Goal: Task Accomplishment & Management: Complete application form

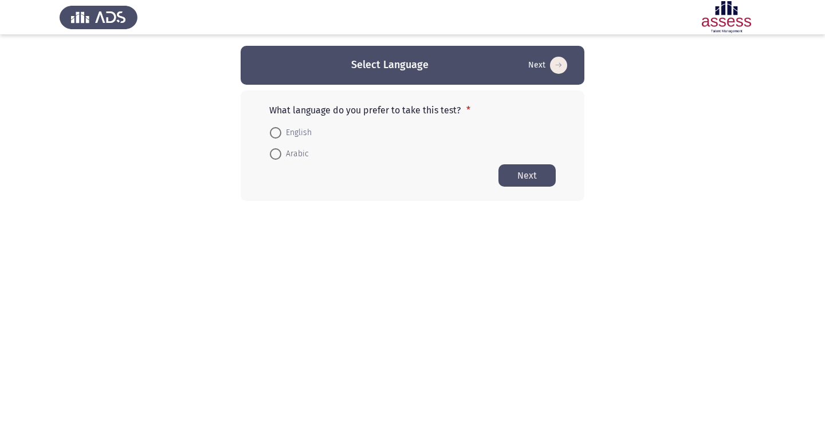
click at [275, 156] on span at bounding box center [275, 153] width 11 height 11
click at [275, 156] on input "Arabic" at bounding box center [275, 153] width 11 height 11
radio input "true"
click at [517, 178] on button "Next" at bounding box center [526, 175] width 57 height 22
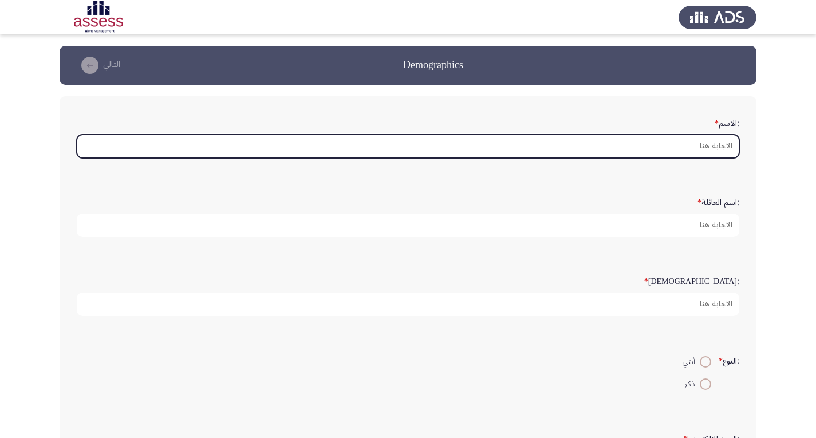
click at [703, 146] on input ":الاسم *" at bounding box center [408, 146] width 663 height 23
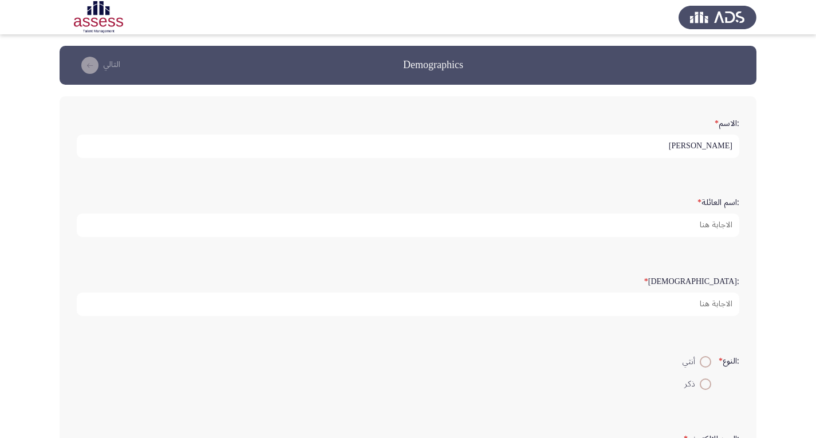
type input "[PERSON_NAME]"
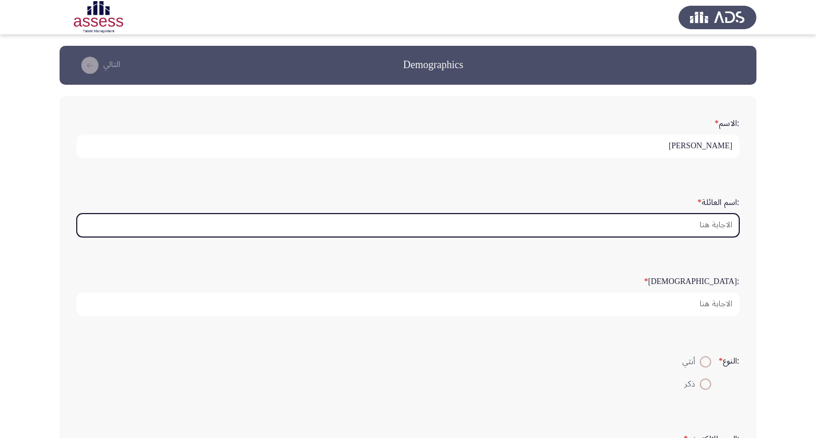
click at [733, 229] on input ":اسم العائلة *" at bounding box center [408, 225] width 663 height 23
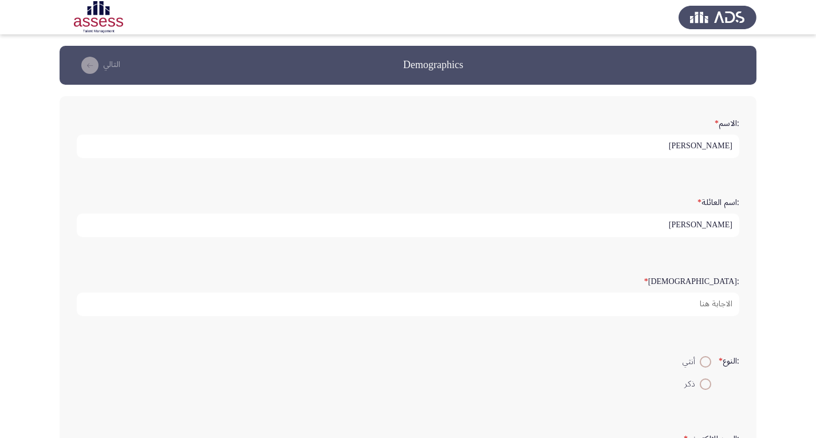
type input "[PERSON_NAME]"
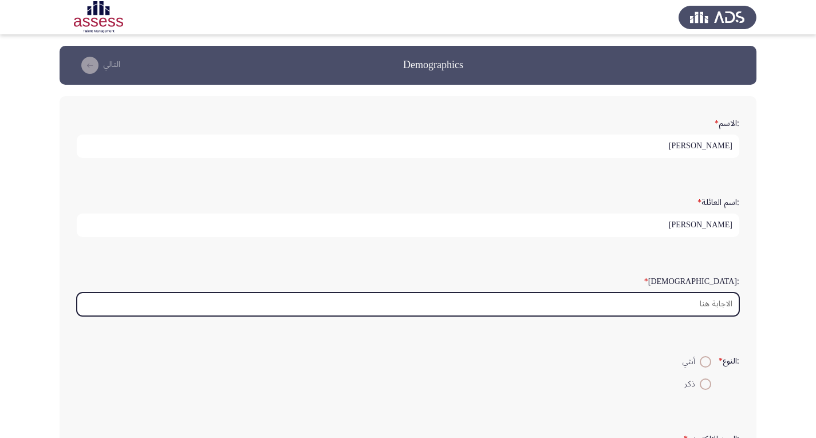
click at [724, 304] on input ":السن *" at bounding box center [408, 304] width 663 height 23
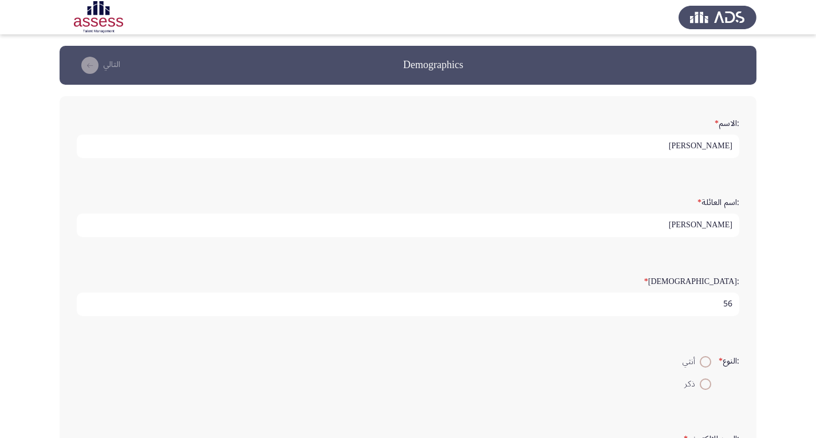
type input "56"
drag, startPoint x: 703, startPoint y: 381, endPoint x: 725, endPoint y: 410, distance: 36.8
click at [703, 384] on span at bounding box center [705, 384] width 11 height 11
click at [703, 384] on input "ذكر" at bounding box center [705, 384] width 11 height 11
radio input "true"
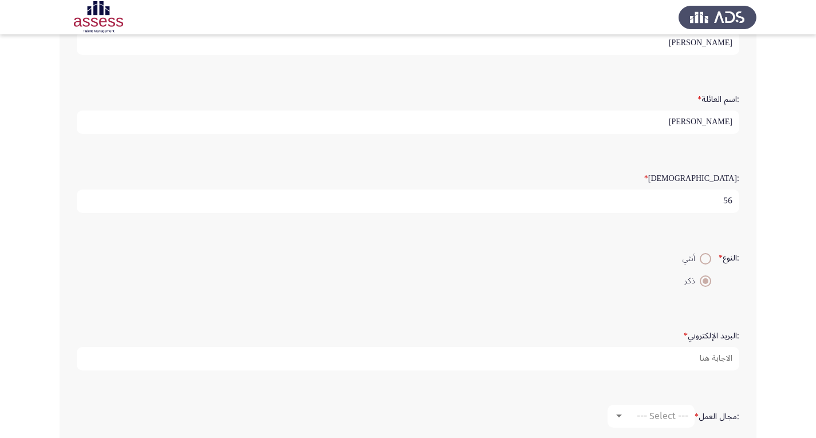
scroll to position [115, 0]
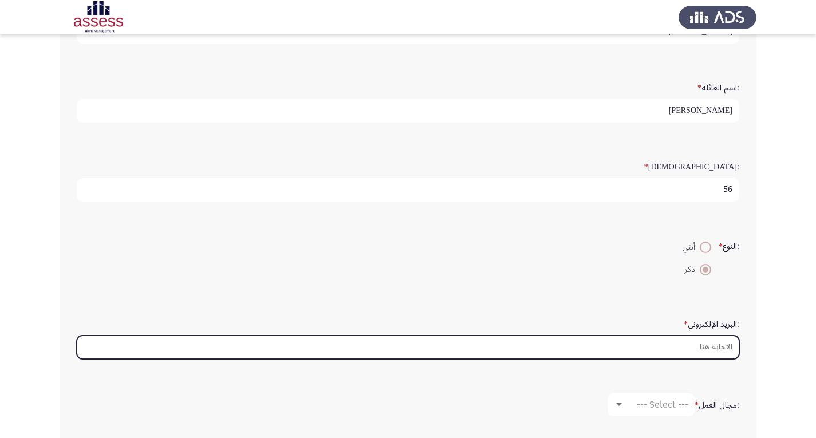
click at [713, 354] on input ":البريد الإلكتروني *" at bounding box center [408, 347] width 663 height 23
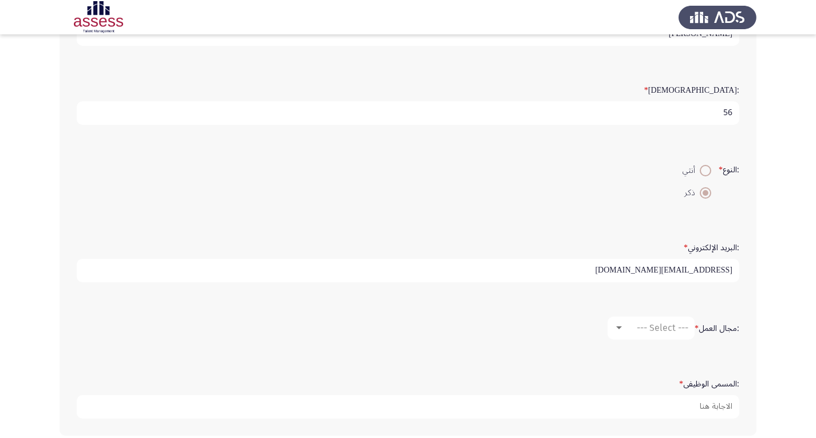
scroll to position [229, 0]
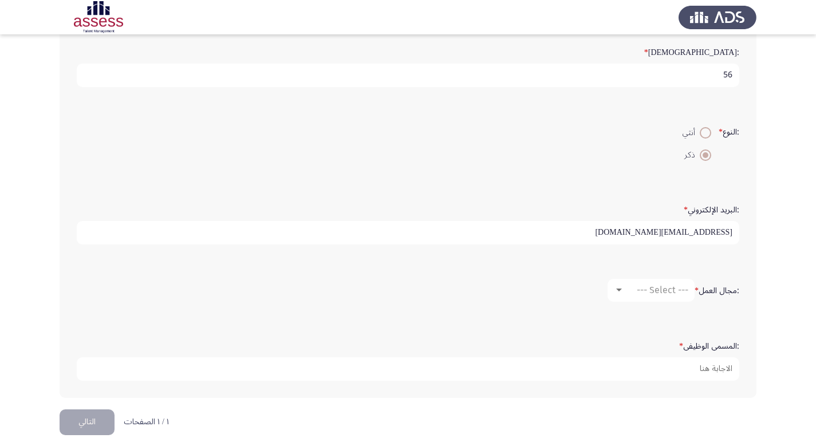
type input "[EMAIL_ADDRESS][DOMAIN_NAME]"
click at [619, 288] on div at bounding box center [619, 290] width 10 height 9
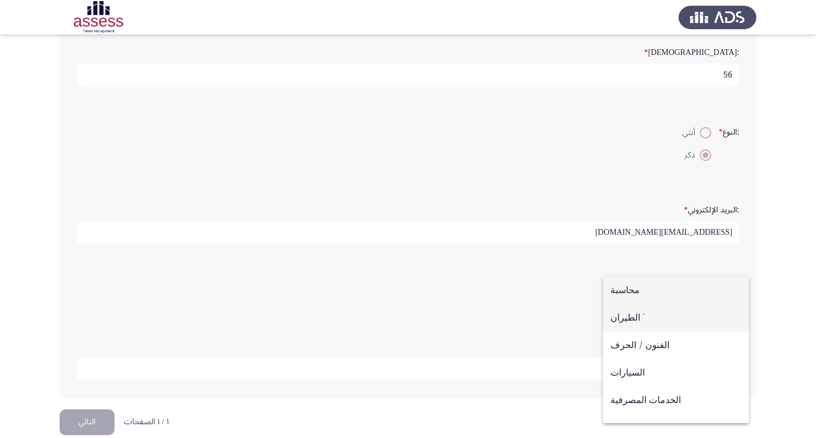
click at [617, 316] on span "الطيران `" at bounding box center [676, 317] width 131 height 27
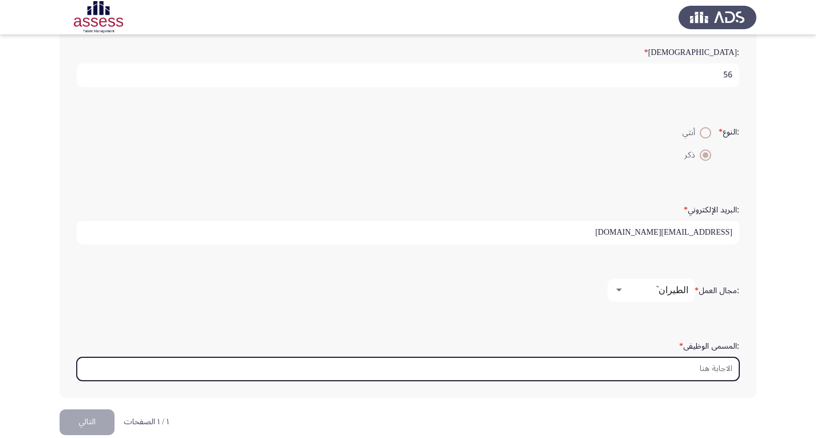
click at [729, 375] on input ":المسمى الوظيفى *" at bounding box center [408, 368] width 663 height 23
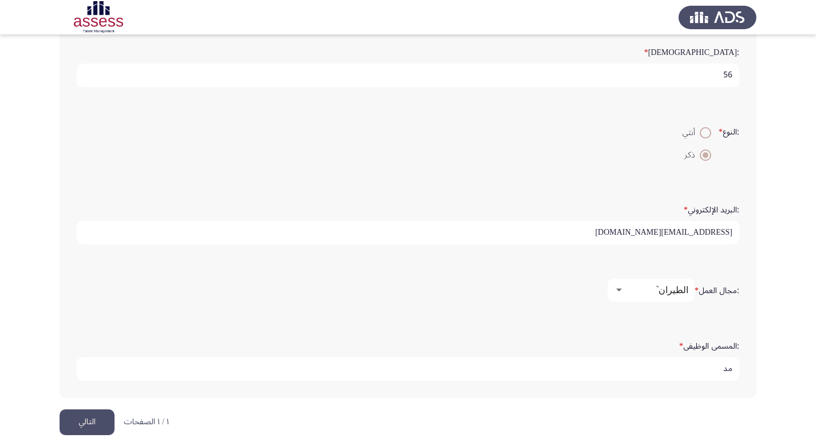
type input "م"
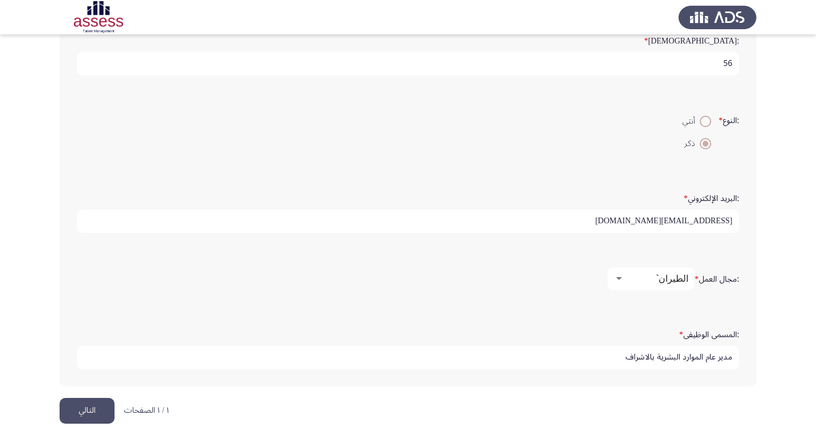
scroll to position [246, 0]
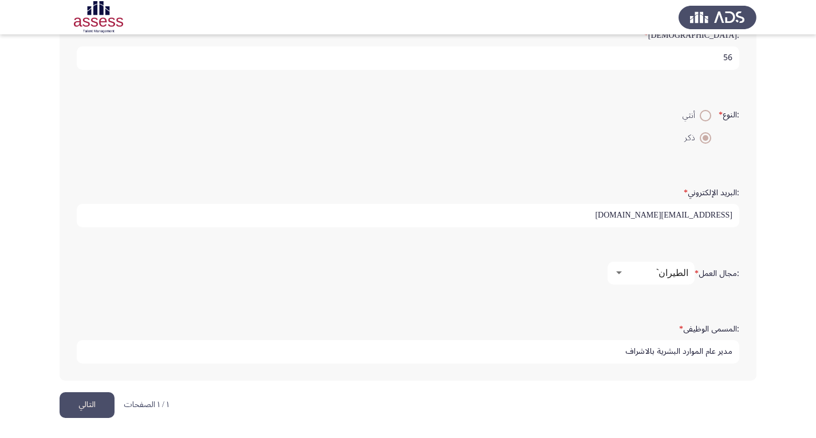
type input "مدير عام الموارد البشرية بالاشراف"
click at [91, 397] on button "التالي" at bounding box center [87, 405] width 55 height 26
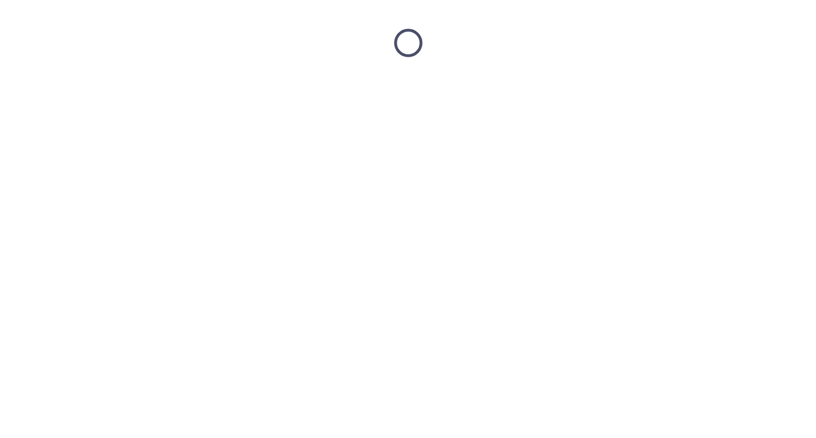
scroll to position [0, 0]
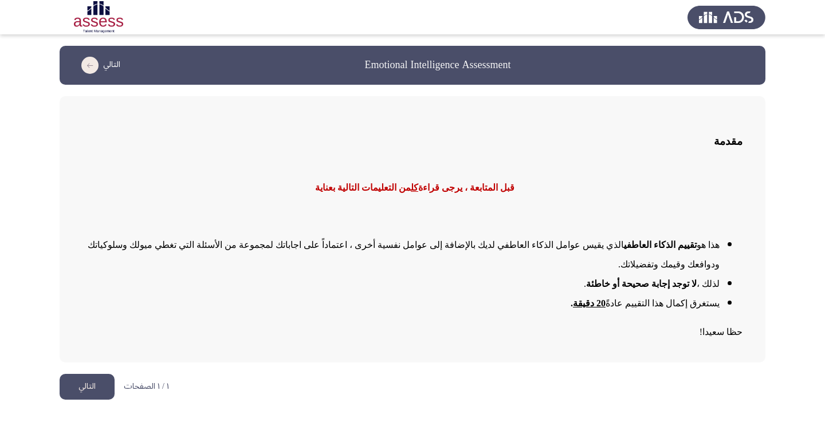
click at [77, 374] on button "التالي" at bounding box center [87, 387] width 55 height 26
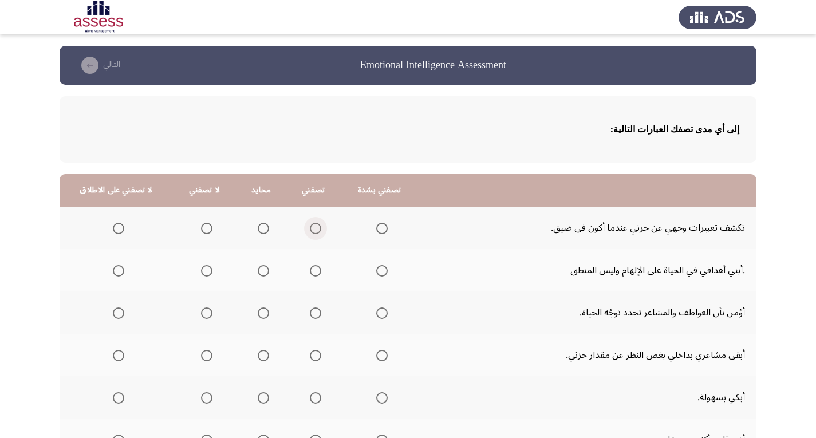
click at [310, 230] on span "Select an option" at bounding box center [315, 228] width 11 height 11
click at [310, 230] on input "Select an option" at bounding box center [315, 228] width 11 height 11
click at [116, 273] on span "Select an option" at bounding box center [118, 270] width 11 height 11
click at [116, 273] on input "Select an option" at bounding box center [118, 270] width 11 height 11
click at [113, 316] on span "Select an option" at bounding box center [118, 313] width 11 height 11
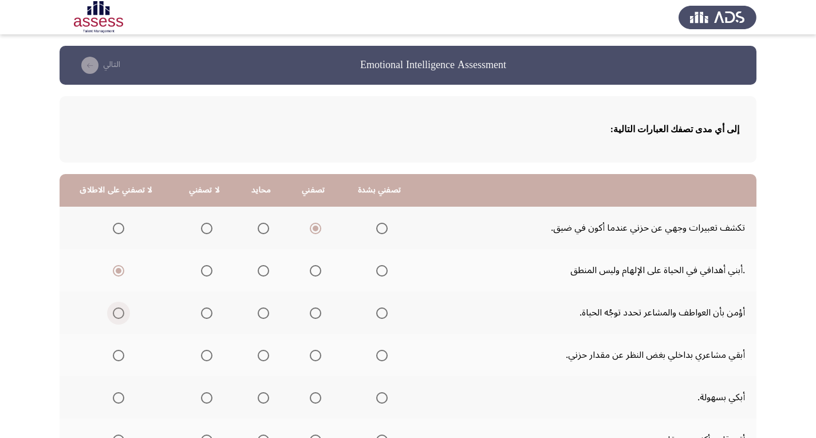
click at [113, 316] on input "Select an option" at bounding box center [118, 313] width 11 height 11
click at [259, 230] on span "Select an option" at bounding box center [263, 228] width 11 height 11
click at [259, 230] on input "Select an option" at bounding box center [263, 228] width 11 height 11
click at [263, 357] on span "Select an option" at bounding box center [263, 355] width 11 height 11
click at [263, 357] on input "Select an option" at bounding box center [263, 355] width 11 height 11
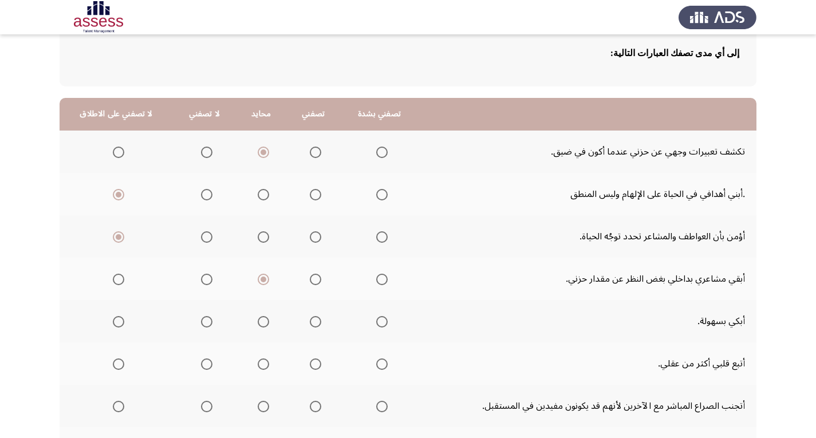
scroll to position [115, 0]
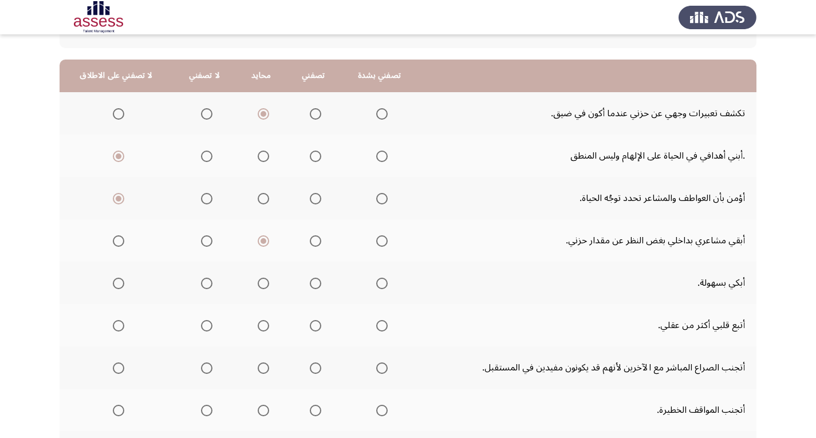
click at [113, 282] on span "Select an option" at bounding box center [118, 283] width 11 height 11
click at [113, 282] on input "Select an option" at bounding box center [118, 283] width 11 height 11
click at [116, 325] on span "Select an option" at bounding box center [118, 325] width 11 height 11
click at [116, 325] on input "Select an option" at bounding box center [118, 325] width 11 height 11
click at [376, 367] on span "Select an option" at bounding box center [381, 368] width 11 height 11
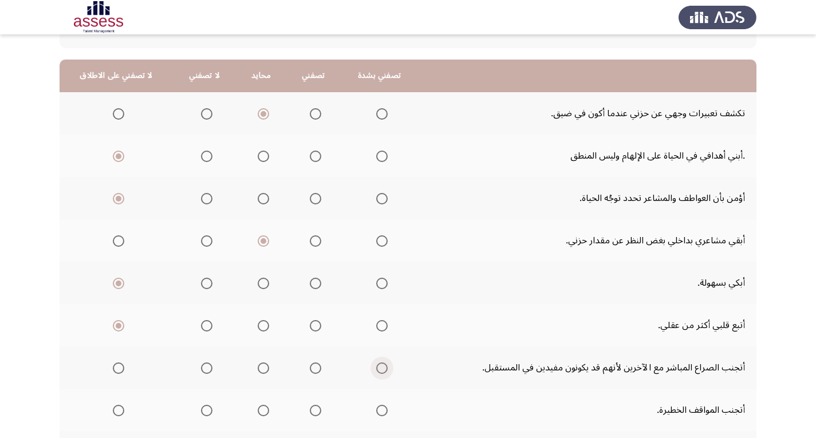
click at [376, 367] on input "Select an option" at bounding box center [381, 368] width 11 height 11
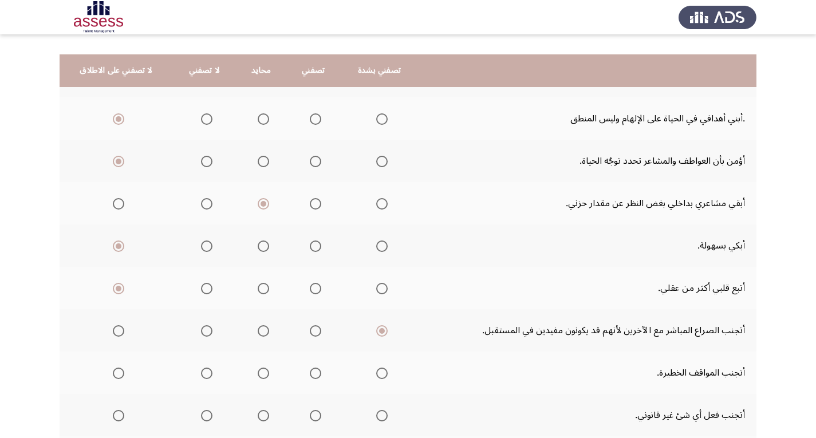
scroll to position [172, 0]
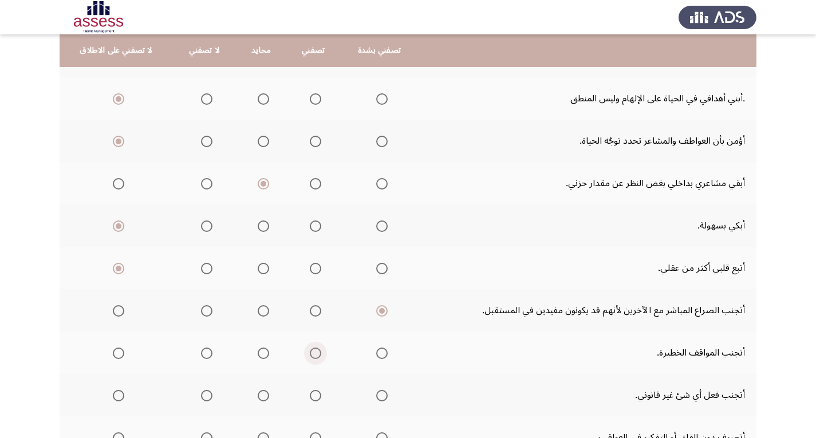
click at [311, 354] on span "Select an option" at bounding box center [315, 353] width 11 height 11
click at [311, 354] on input "Select an option" at bounding box center [315, 353] width 11 height 11
click at [379, 392] on span "Select an option" at bounding box center [381, 395] width 11 height 11
click at [379, 392] on input "Select an option" at bounding box center [381, 395] width 11 height 11
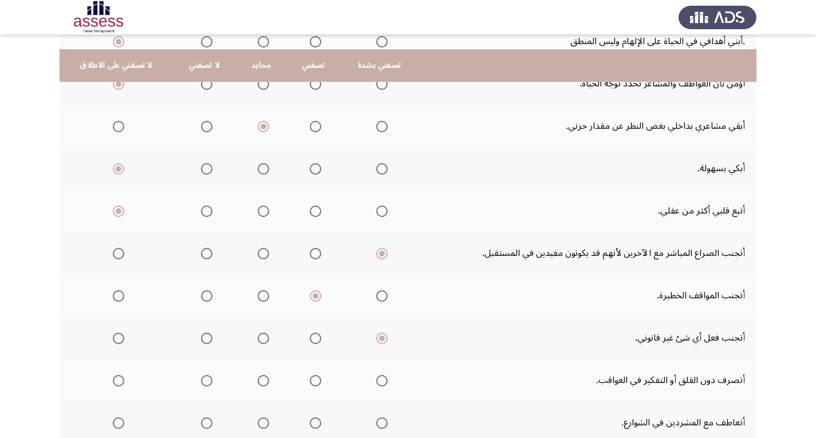
scroll to position [286, 0]
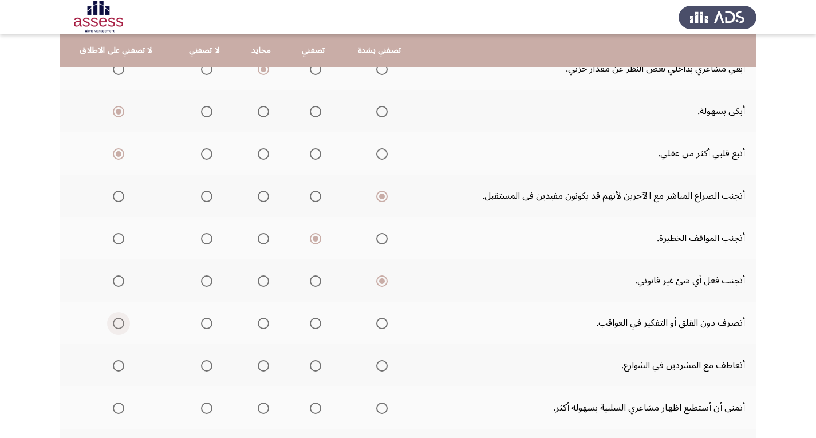
click at [114, 320] on span "Select an option" at bounding box center [118, 323] width 11 height 11
click at [114, 320] on input "Select an option" at bounding box center [118, 323] width 11 height 11
click at [378, 368] on span "Select an option" at bounding box center [381, 365] width 11 height 11
click at [378, 368] on input "Select an option" at bounding box center [381, 365] width 11 height 11
click at [312, 368] on span "Select an option" at bounding box center [315, 365] width 11 height 11
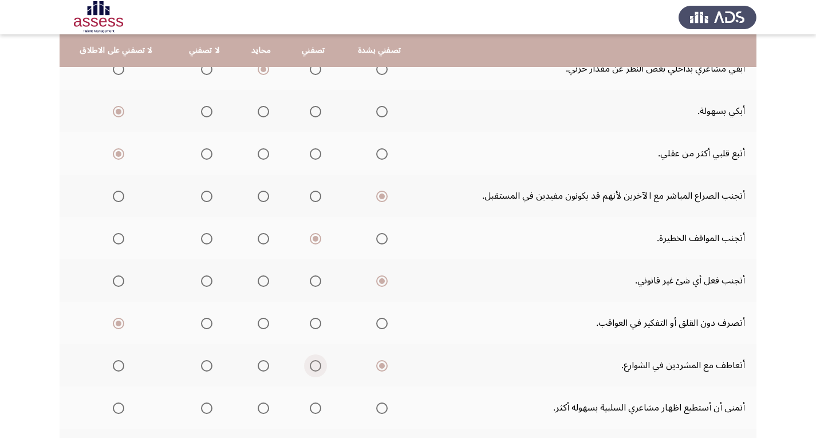
click at [312, 368] on input "Select an option" at bounding box center [315, 365] width 11 height 11
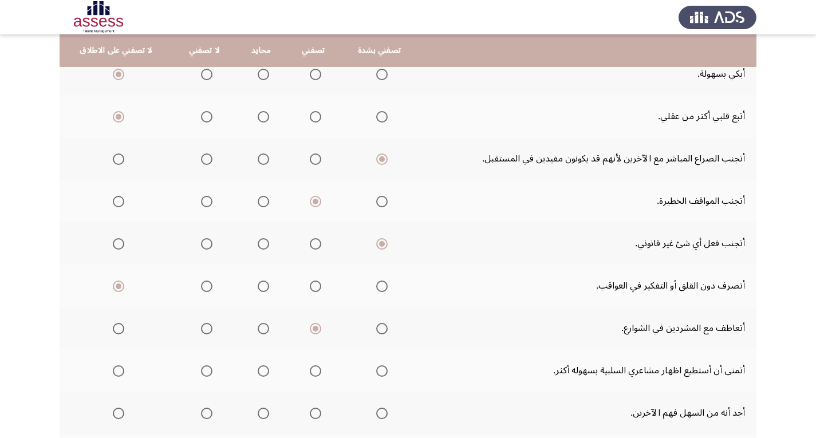
scroll to position [344, 0]
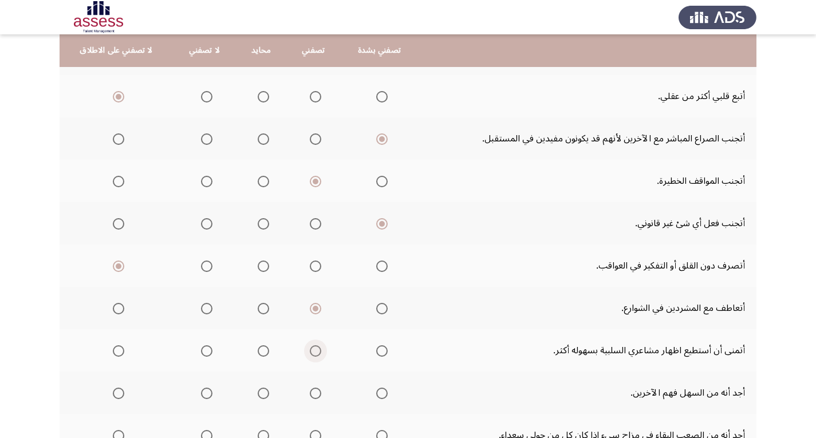
click at [311, 353] on span "Select an option" at bounding box center [315, 350] width 11 height 11
click at [311, 353] on input "Select an option" at bounding box center [315, 350] width 11 height 11
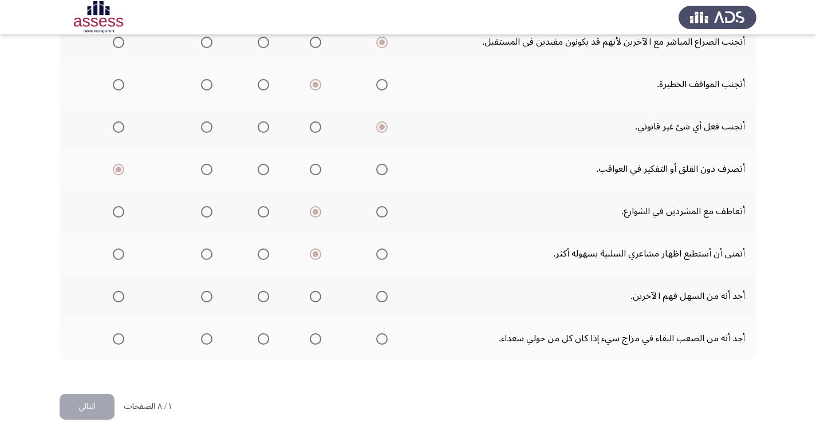
scroll to position [442, 0]
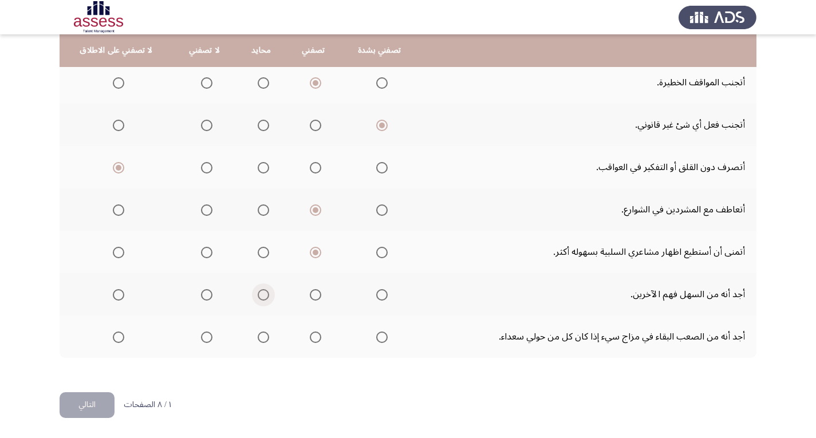
click at [258, 295] on span "Select an option" at bounding box center [263, 294] width 11 height 11
click at [258, 295] on input "Select an option" at bounding box center [263, 294] width 11 height 11
click at [259, 336] on span "Select an option" at bounding box center [263, 337] width 11 height 11
click at [259, 336] on input "Select an option" at bounding box center [263, 337] width 11 height 11
click at [106, 404] on button "التالي" at bounding box center [87, 405] width 55 height 26
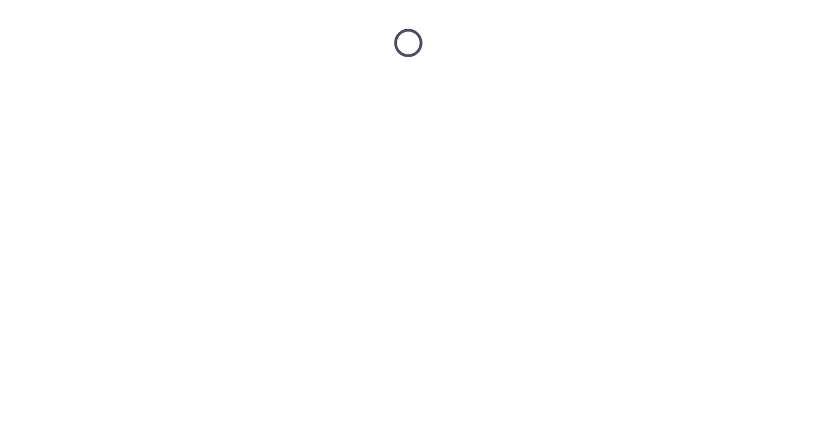
scroll to position [0, 0]
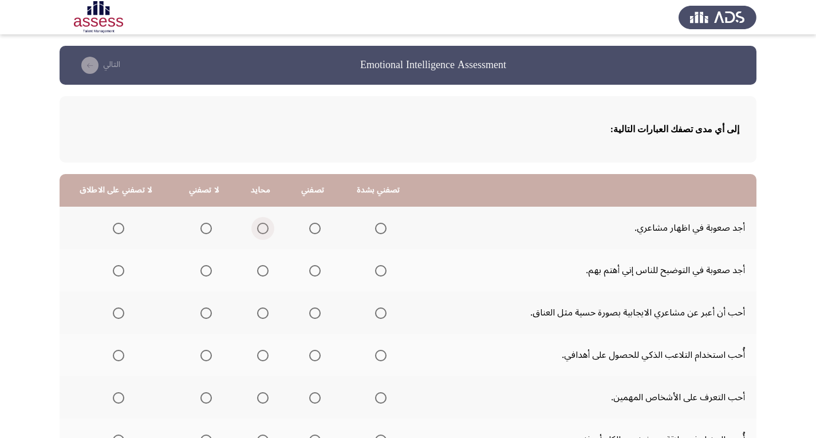
click at [263, 229] on span "Select an option" at bounding box center [263, 229] width 0 height 0
click at [258, 228] on input "Select an option" at bounding box center [262, 228] width 11 height 11
click at [309, 274] on span "Select an option" at bounding box center [314, 270] width 11 height 11
click at [309, 274] on input "Select an option" at bounding box center [314, 270] width 11 height 11
click at [310, 230] on span "Select an option" at bounding box center [314, 228] width 11 height 11
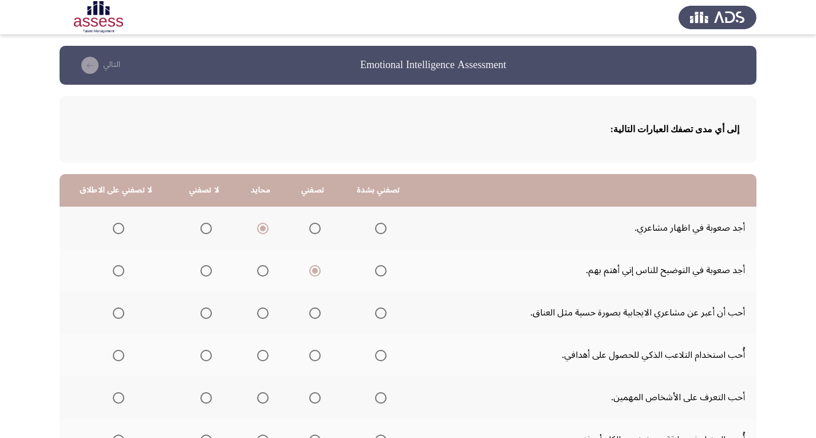
click at [310, 230] on input "Select an option" at bounding box center [314, 228] width 11 height 11
click at [200, 313] on span "Select an option" at bounding box center [205, 313] width 11 height 11
click at [200, 313] on input "Select an option" at bounding box center [205, 313] width 11 height 11
click at [119, 358] on span "Select an option" at bounding box center [118, 355] width 11 height 11
click at [119, 358] on input "Select an option" at bounding box center [118, 355] width 11 height 11
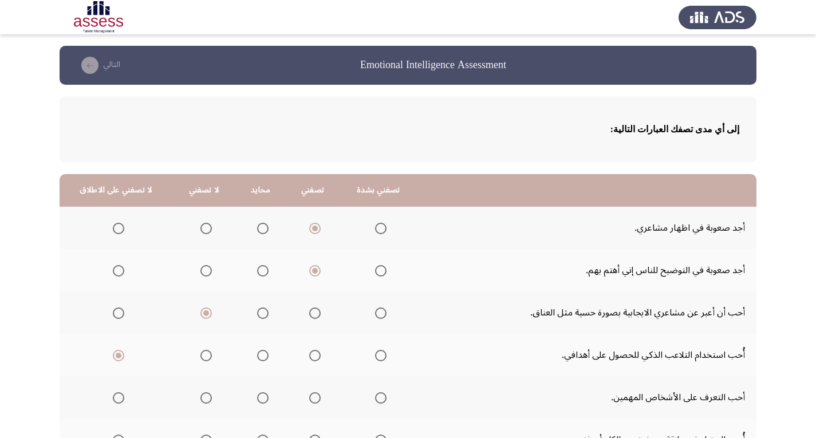
click at [257, 399] on span "Select an option" at bounding box center [262, 397] width 11 height 11
click at [257, 399] on input "Select an option" at bounding box center [262, 397] width 11 height 11
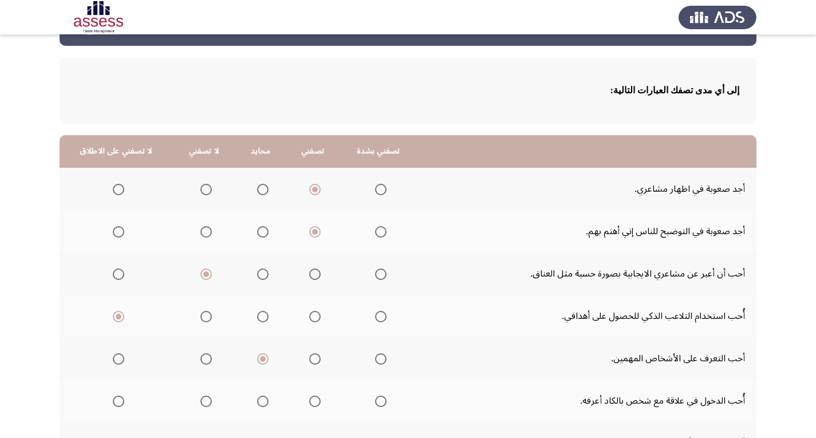
scroll to position [57, 0]
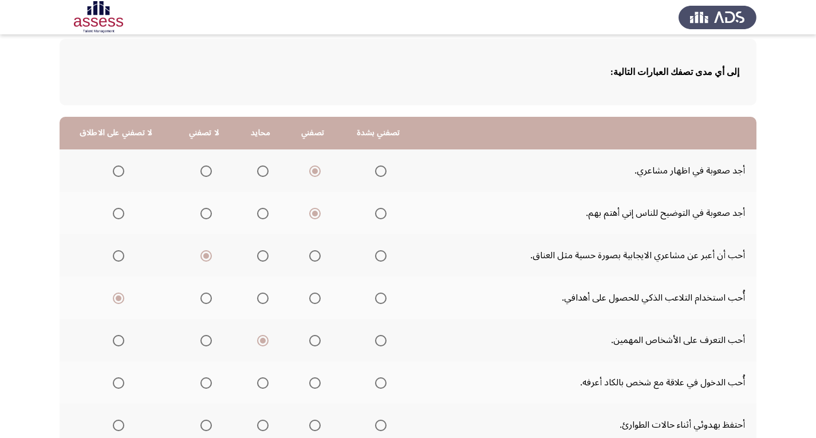
click at [200, 344] on span "Select an option" at bounding box center [205, 340] width 11 height 11
click at [200, 344] on input "Select an option" at bounding box center [205, 340] width 11 height 11
click at [115, 381] on span "Select an option" at bounding box center [118, 382] width 11 height 11
click at [115, 381] on input "Select an option" at bounding box center [118, 382] width 11 height 11
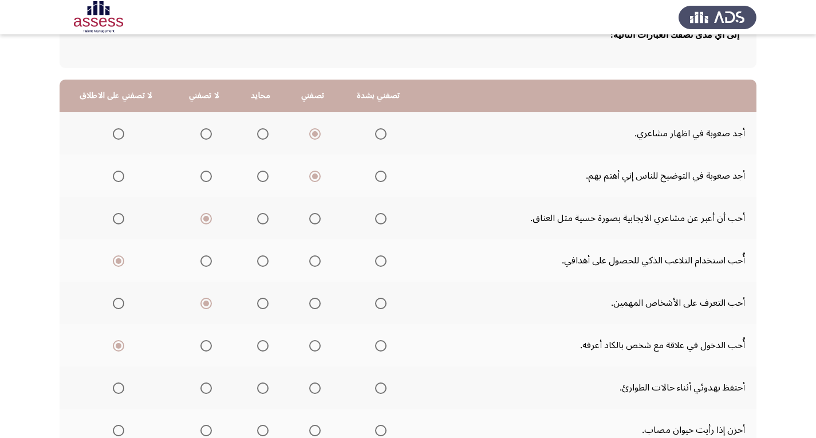
scroll to position [115, 0]
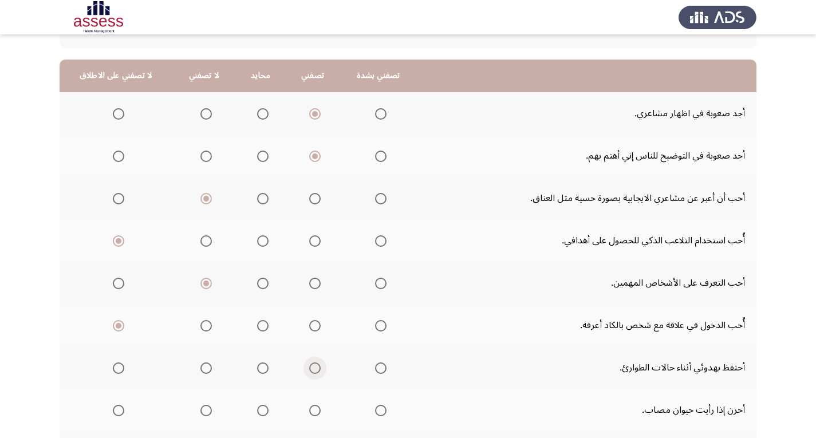
click at [309, 371] on span "Select an option" at bounding box center [314, 368] width 11 height 11
click at [309, 371] on input "Select an option" at bounding box center [314, 368] width 11 height 11
click at [315, 411] on span "Select an option" at bounding box center [315, 411] width 0 height 0
click at [310, 410] on input "Select an option" at bounding box center [314, 410] width 11 height 11
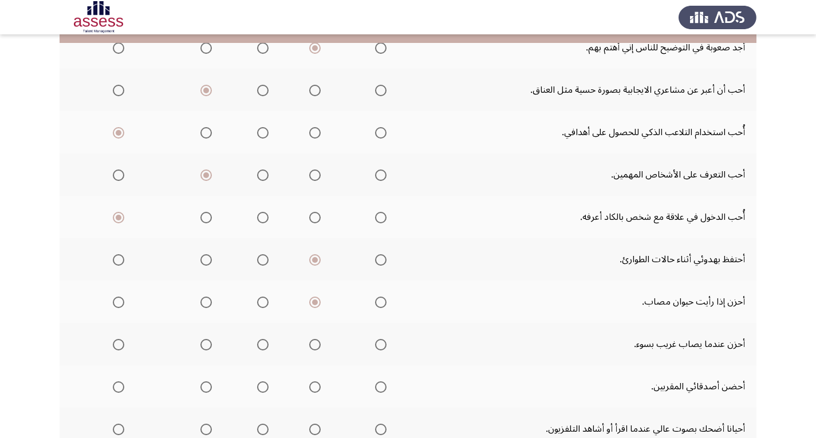
scroll to position [229, 0]
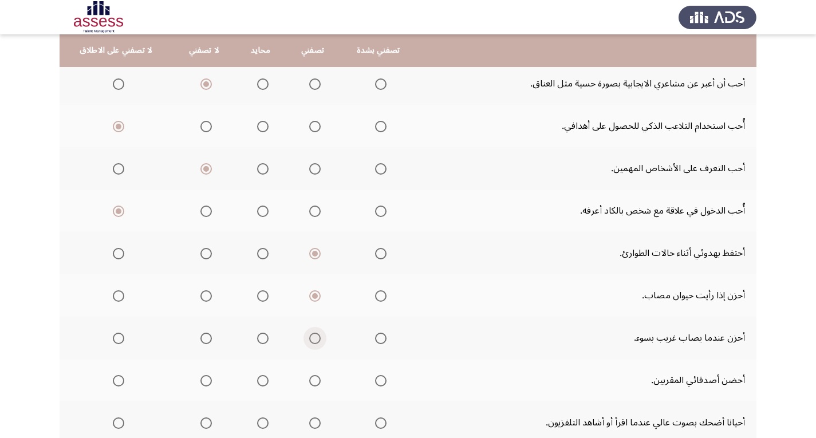
click at [310, 333] on span "Select an option" at bounding box center [314, 338] width 11 height 11
click at [310, 333] on input "Select an option" at bounding box center [314, 338] width 11 height 11
drag, startPoint x: 117, startPoint y: 380, endPoint x: 127, endPoint y: 380, distance: 9.2
click at [127, 380] on th at bounding box center [116, 380] width 113 height 42
click at [200, 382] on span "Select an option" at bounding box center [205, 380] width 11 height 11
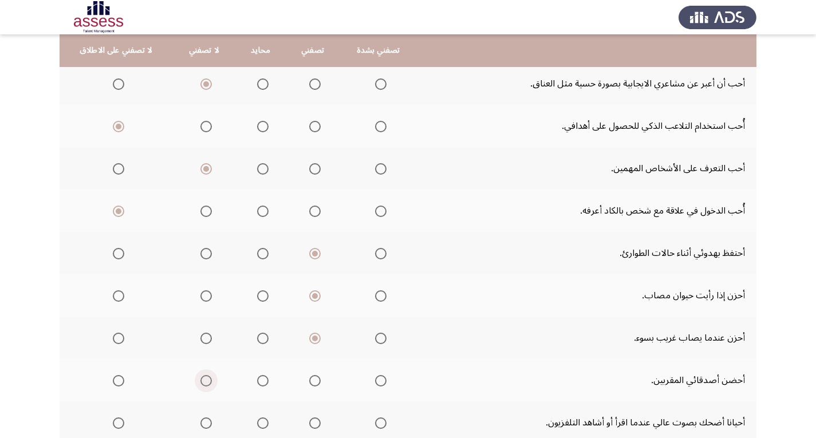
click at [200, 382] on input "Select an option" at bounding box center [205, 380] width 11 height 11
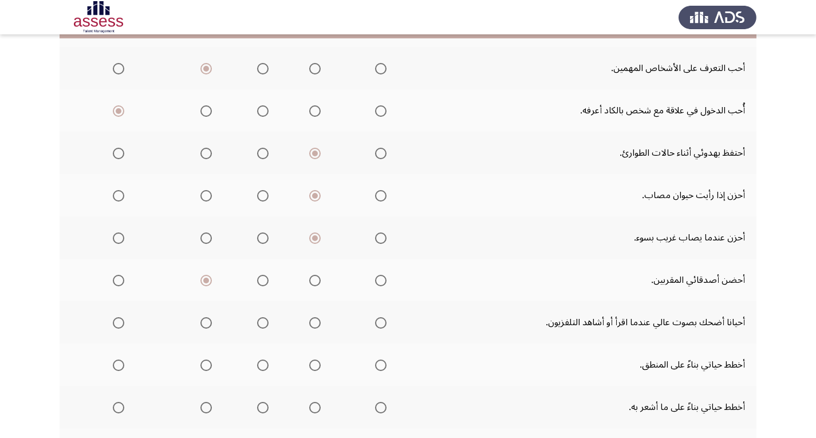
scroll to position [344, 0]
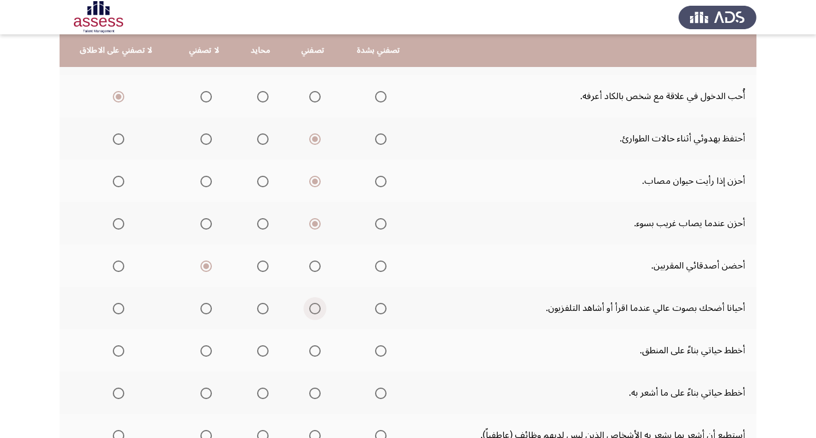
click at [311, 310] on span "Select an option" at bounding box center [314, 308] width 11 height 11
click at [311, 310] on input "Select an option" at bounding box center [314, 308] width 11 height 11
click at [309, 348] on span "Select an option" at bounding box center [314, 350] width 11 height 11
click at [309, 348] on input "Select an option" at bounding box center [314, 350] width 11 height 11
click at [204, 388] on span "Select an option" at bounding box center [205, 393] width 11 height 11
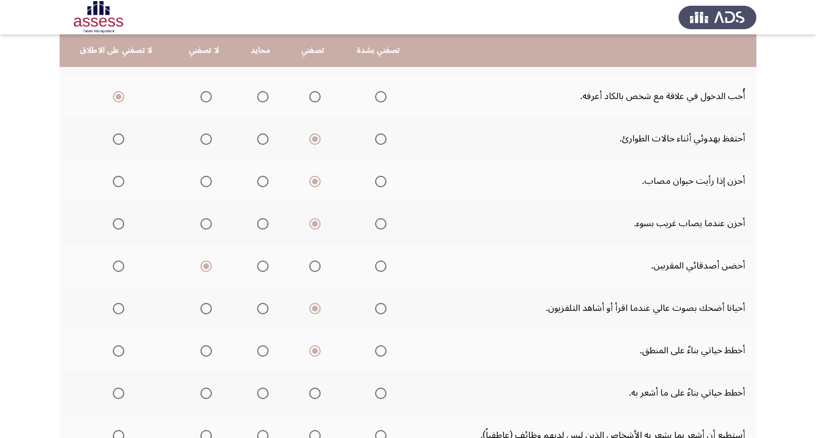
click at [204, 388] on input "Select an option" at bounding box center [205, 393] width 11 height 11
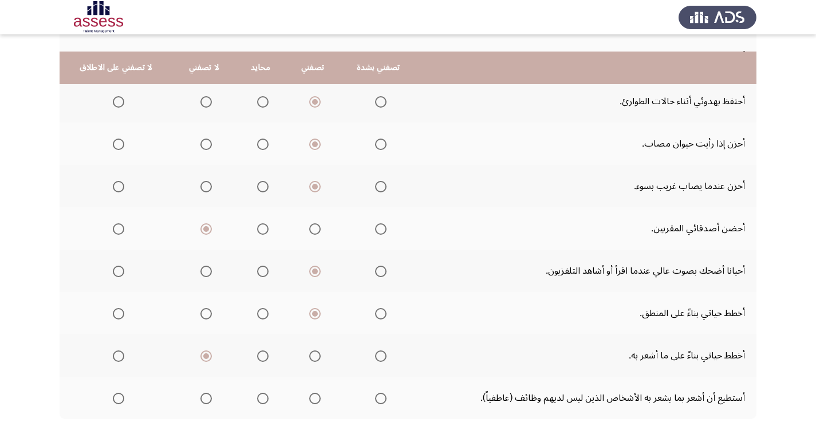
scroll to position [401, 0]
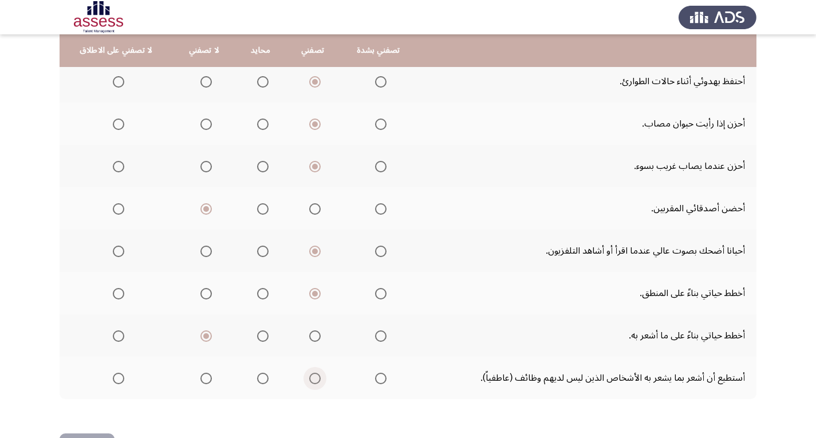
click at [309, 379] on span "Select an option" at bounding box center [314, 378] width 11 height 11
click at [309, 379] on input "Select an option" at bounding box center [314, 378] width 11 height 11
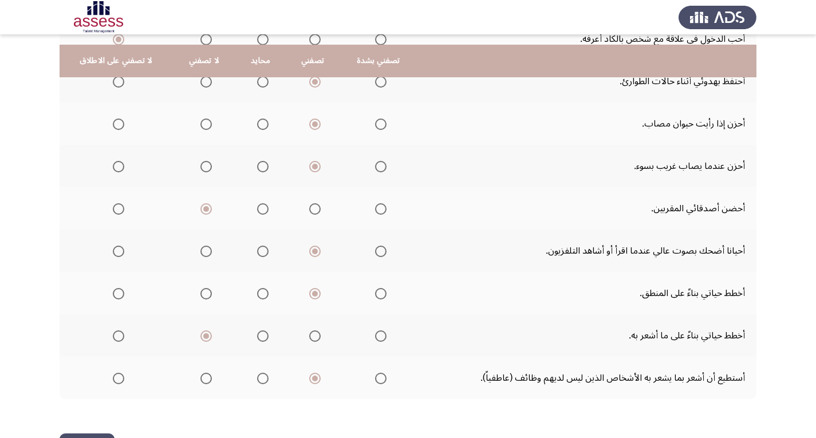
scroll to position [442, 0]
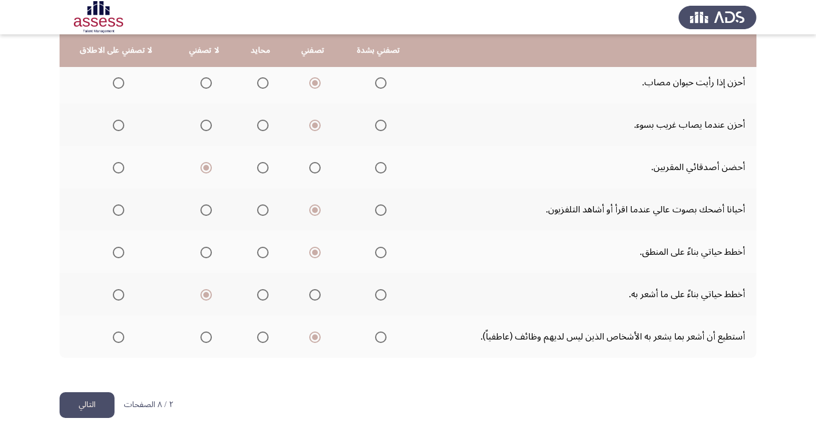
click at [104, 401] on button "التالي" at bounding box center [87, 405] width 55 height 26
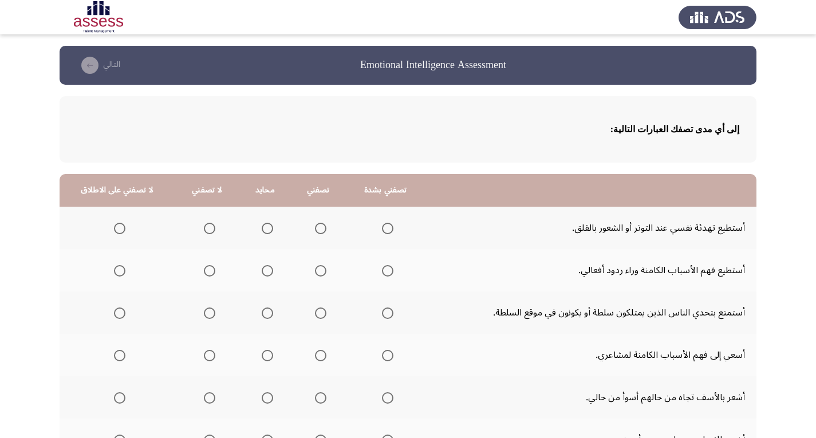
click at [321, 229] on span "Select an option" at bounding box center [321, 229] width 0 height 0
click at [316, 229] on input "Select an option" at bounding box center [320, 228] width 11 height 11
click at [321, 271] on span "Select an option" at bounding box center [321, 271] width 0 height 0
click at [316, 270] on input "Select an option" at bounding box center [320, 270] width 11 height 11
click at [204, 310] on span "Select an option" at bounding box center [209, 313] width 11 height 11
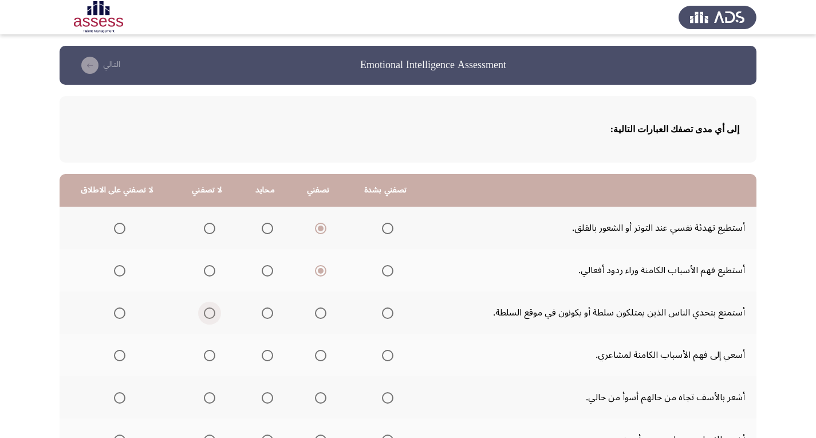
click at [204, 310] on input "Select an option" at bounding box center [209, 313] width 11 height 11
click at [317, 355] on span "Select an option" at bounding box center [320, 355] width 11 height 11
click at [317, 355] on input "Select an option" at bounding box center [320, 355] width 11 height 11
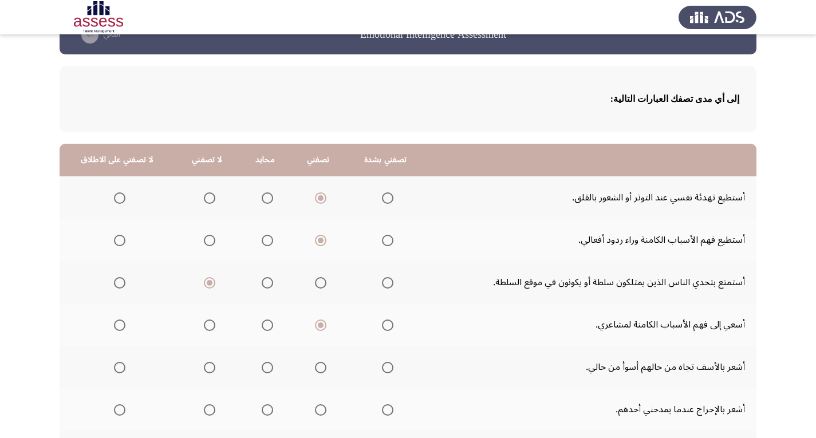
scroll to position [57, 0]
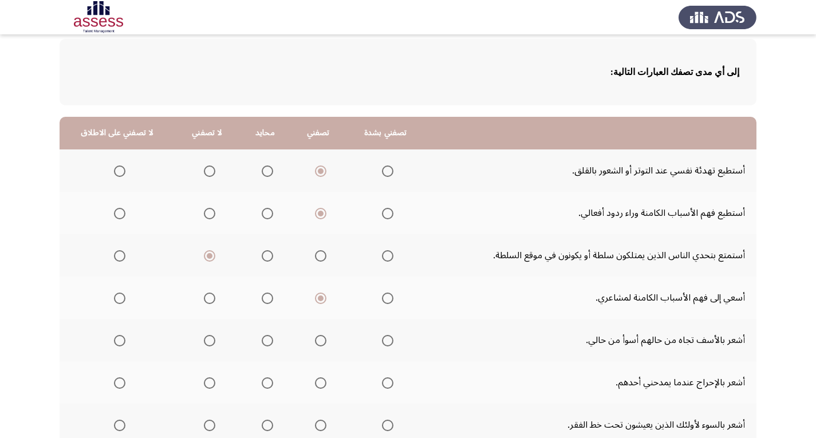
click at [310, 342] on label "Select an option" at bounding box center [318, 340] width 16 height 11
click at [315, 342] on input "Select an option" at bounding box center [320, 340] width 11 height 11
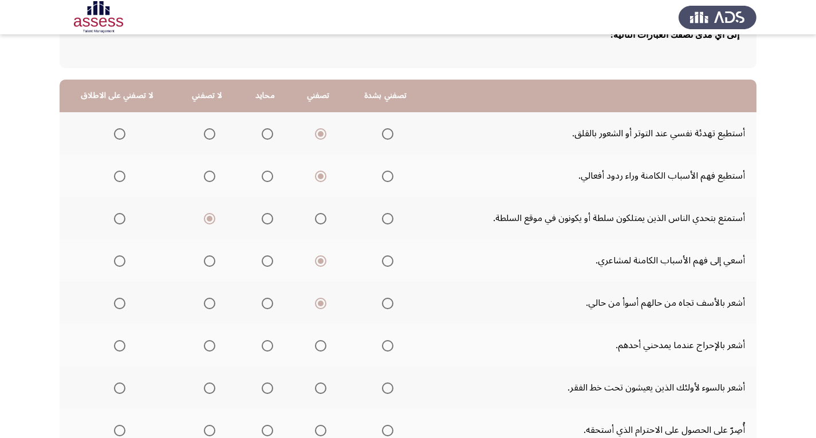
scroll to position [115, 0]
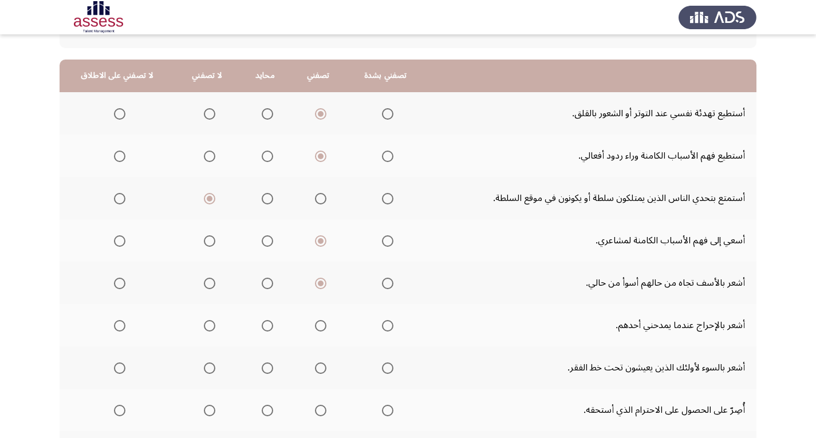
click at [315, 327] on span "Select an option" at bounding box center [320, 325] width 11 height 11
click at [315, 327] on input "Select an option" at bounding box center [320, 325] width 11 height 11
click at [382, 327] on span "Select an option" at bounding box center [387, 325] width 11 height 11
click at [382, 327] on input "Select an option" at bounding box center [387, 325] width 11 height 11
click at [316, 369] on span "Select an option" at bounding box center [320, 368] width 11 height 11
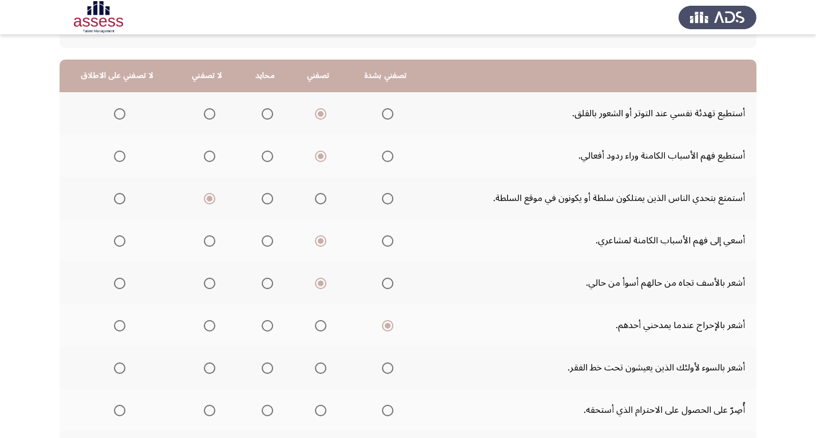
click at [316, 369] on input "Select an option" at bounding box center [320, 368] width 11 height 11
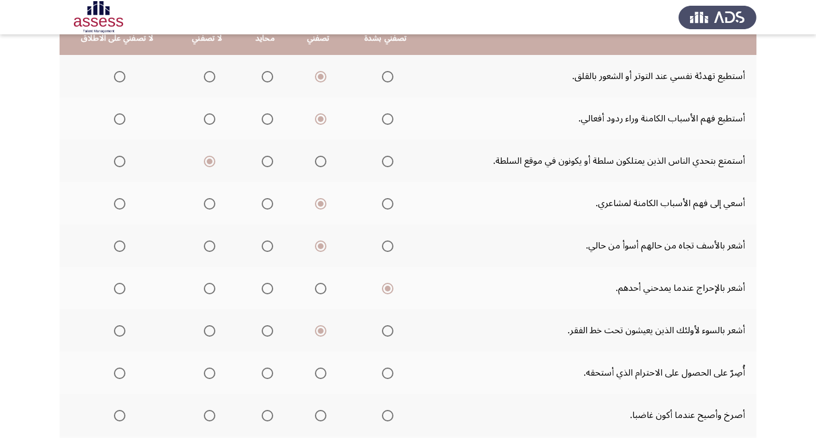
scroll to position [172, 0]
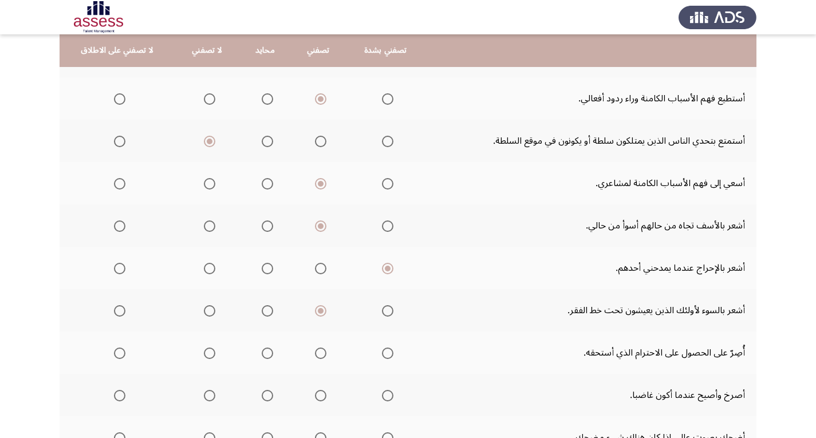
click at [204, 351] on span "Select an option" at bounding box center [209, 353] width 11 height 11
click at [204, 351] on input "Select an option" at bounding box center [209, 353] width 11 height 11
click at [204, 392] on span "Select an option" at bounding box center [209, 395] width 11 height 11
click at [204, 392] on input "Select an option" at bounding box center [209, 395] width 11 height 11
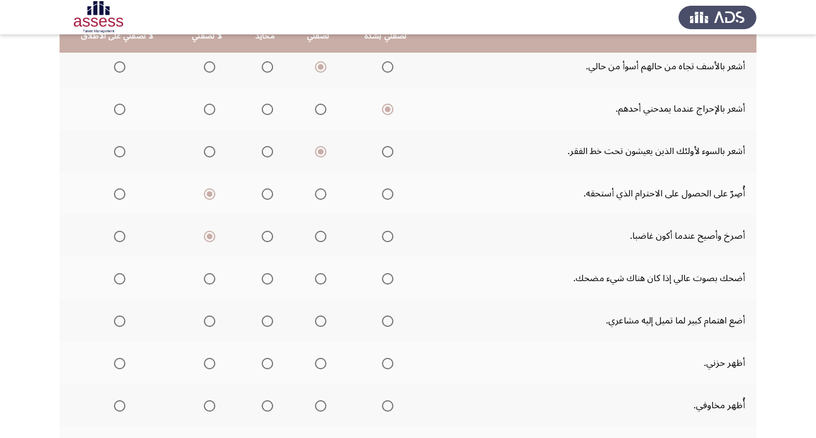
scroll to position [344, 0]
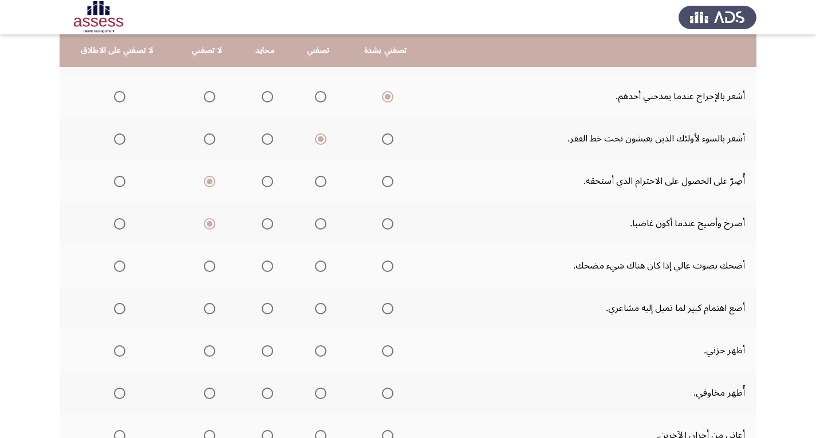
click at [262, 267] on span "Select an option" at bounding box center [267, 266] width 11 height 11
click at [262, 267] on input "Select an option" at bounding box center [267, 266] width 11 height 11
click at [210, 309] on span "Select an option" at bounding box center [210, 309] width 0 height 0
click at [206, 309] on input "Select an option" at bounding box center [209, 308] width 11 height 11
click at [205, 353] on span "Select an option" at bounding box center [209, 350] width 11 height 11
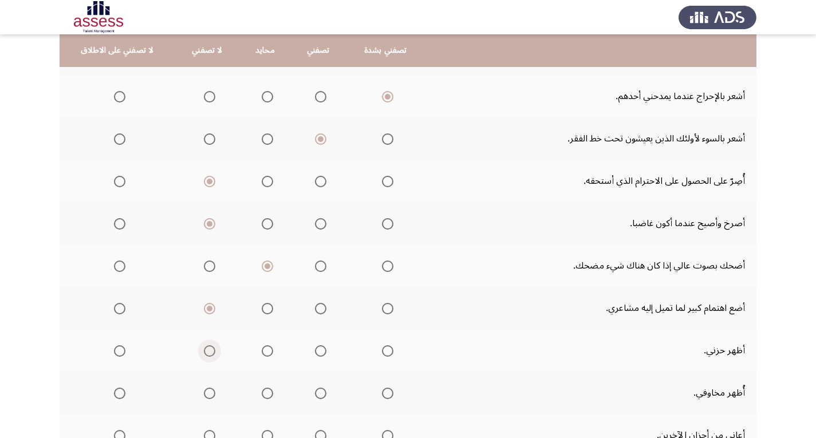
click at [205, 353] on input "Select an option" at bounding box center [209, 350] width 11 height 11
click at [204, 392] on span "Select an option" at bounding box center [209, 393] width 11 height 11
click at [204, 392] on input "Select an option" at bounding box center [209, 393] width 11 height 11
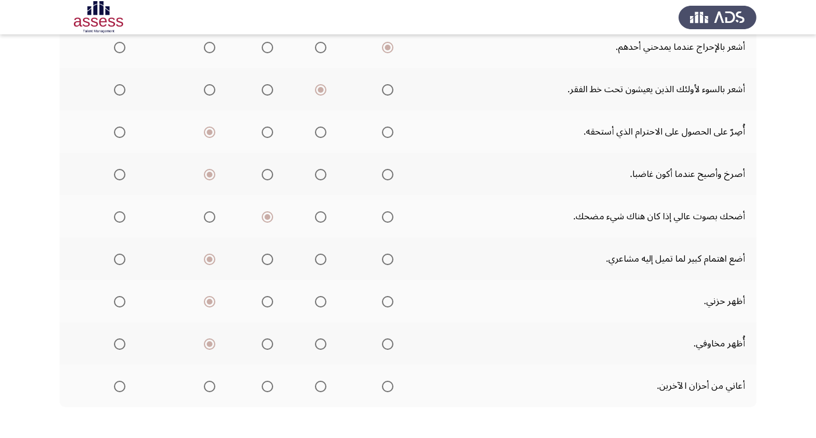
scroll to position [442, 0]
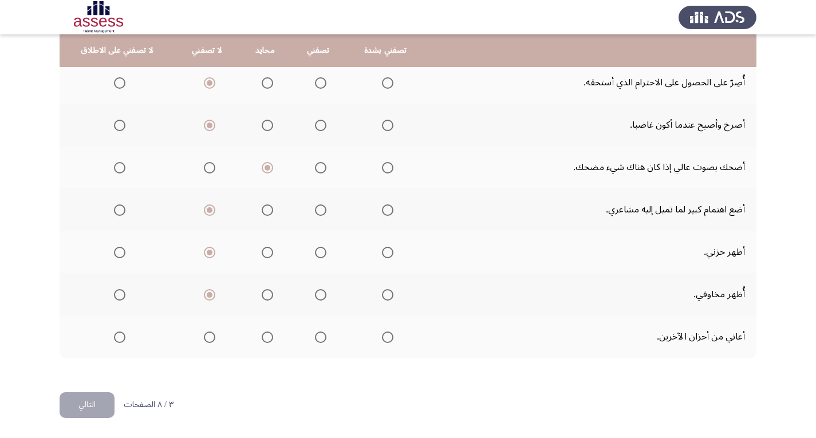
click at [262, 332] on span "Select an option" at bounding box center [267, 337] width 11 height 11
click at [262, 332] on input "Select an option" at bounding box center [267, 337] width 11 height 11
click at [93, 407] on button "التالي" at bounding box center [87, 405] width 55 height 26
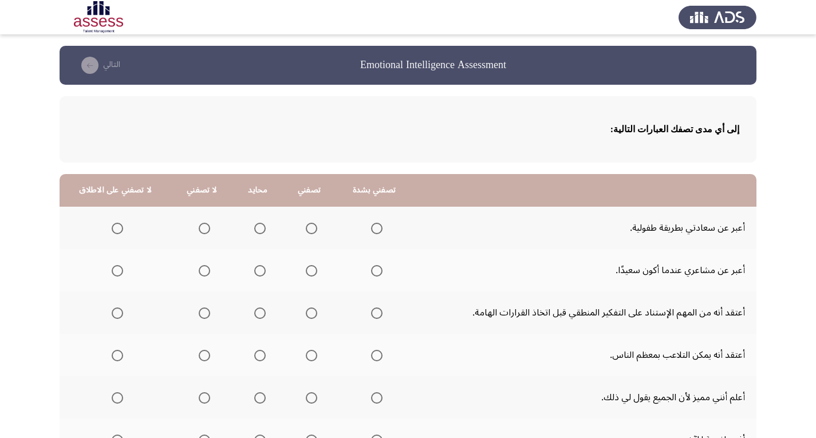
click at [201, 228] on span "Select an option" at bounding box center [204, 228] width 11 height 11
click at [201, 228] on input "Select an option" at bounding box center [204, 228] width 11 height 11
click at [261, 273] on span "Select an option" at bounding box center [259, 270] width 11 height 11
click at [261, 273] on input "Select an option" at bounding box center [259, 270] width 11 height 11
click at [311, 312] on span "Select an option" at bounding box center [311, 313] width 11 height 11
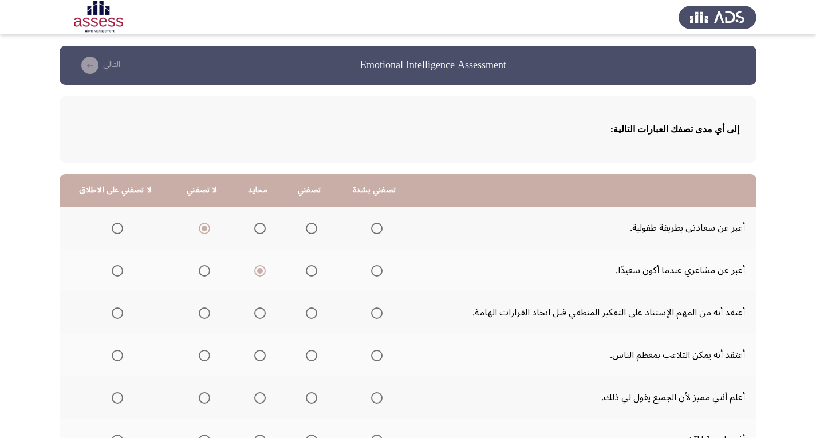
click at [311, 312] on input "Select an option" at bounding box center [311, 313] width 11 height 11
click at [117, 356] on span "Select an option" at bounding box center [117, 356] width 0 height 0
click at [116, 355] on input "Select an option" at bounding box center [117, 355] width 11 height 11
click at [116, 399] on span "Select an option" at bounding box center [117, 397] width 11 height 11
click at [116, 399] on input "Select an option" at bounding box center [117, 397] width 11 height 11
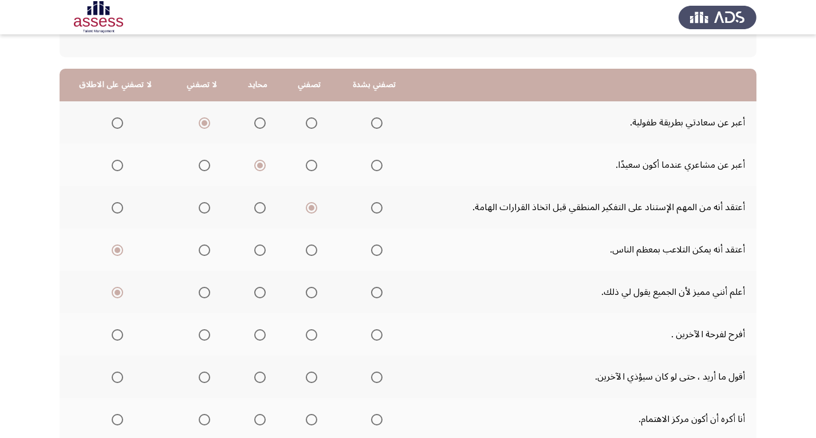
scroll to position [115, 0]
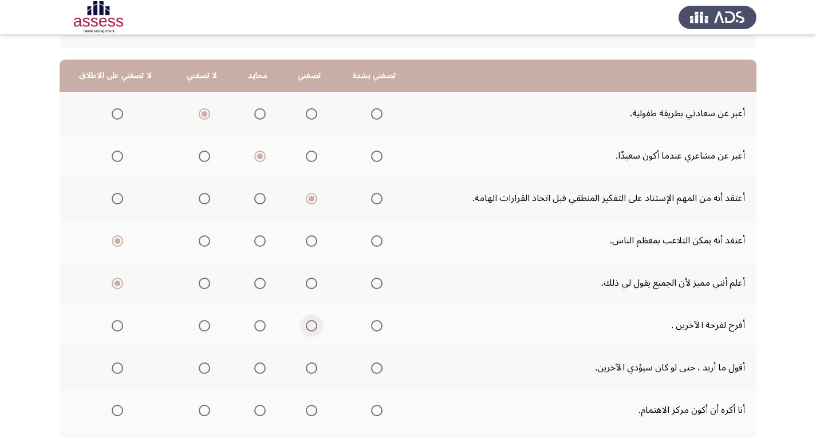
click at [309, 326] on span "Select an option" at bounding box center [311, 325] width 11 height 11
click at [309, 326] on input "Select an option" at bounding box center [311, 325] width 11 height 11
click at [112, 368] on span "Select an option" at bounding box center [117, 368] width 11 height 11
click at [112, 368] on input "Select an option" at bounding box center [117, 368] width 11 height 11
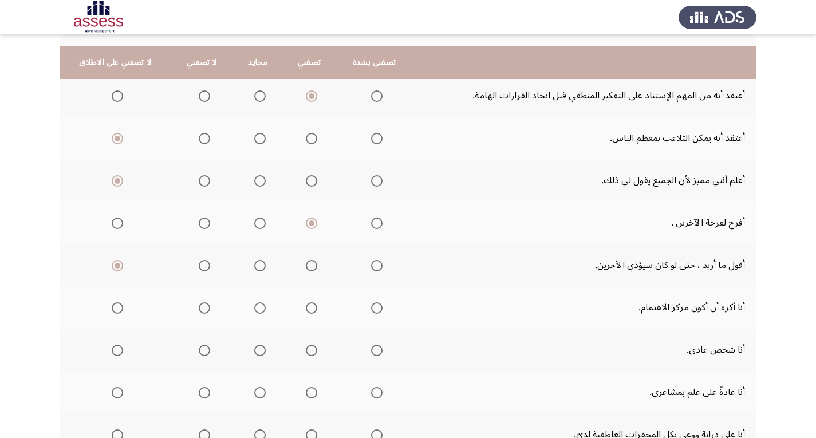
scroll to position [229, 0]
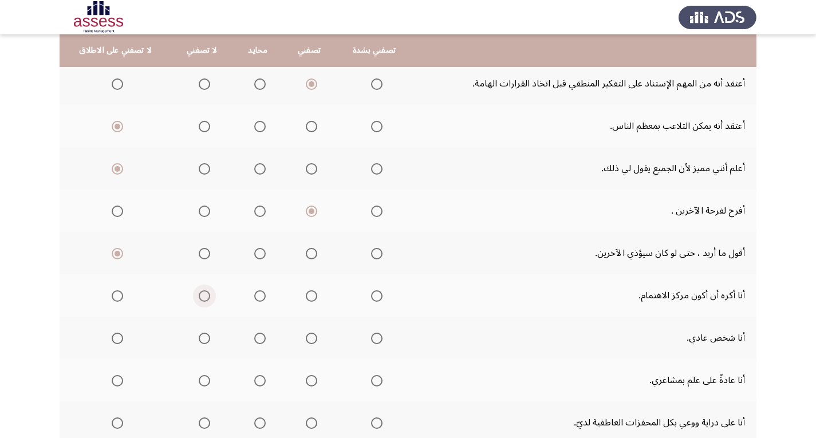
click at [199, 296] on span "Select an option" at bounding box center [204, 295] width 11 height 11
click at [199, 296] on input "Select an option" at bounding box center [204, 295] width 11 height 11
drag, startPoint x: 317, startPoint y: 291, endPoint x: 311, endPoint y: 292, distance: 5.8
click at [317, 291] on th at bounding box center [308, 295] width 53 height 42
click at [308, 295] on span "Select an option" at bounding box center [311, 295] width 11 height 11
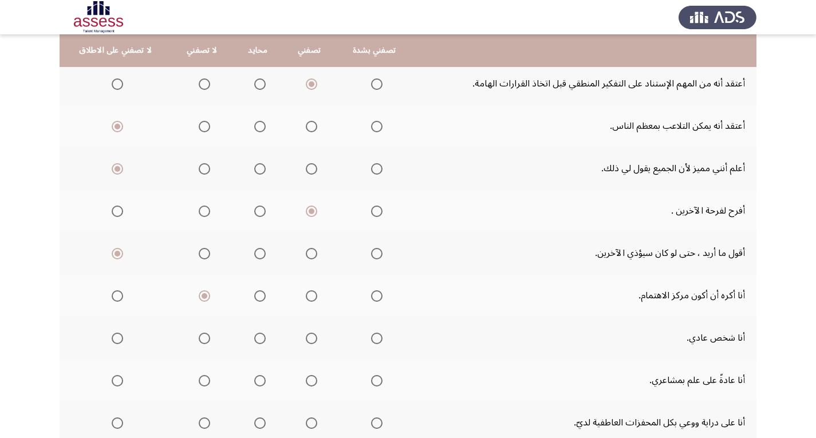
click at [308, 295] on input "Select an option" at bounding box center [311, 295] width 11 height 11
click at [312, 338] on span "Select an option" at bounding box center [312, 338] width 0 height 0
click at [309, 338] on input "Select an option" at bounding box center [311, 338] width 11 height 11
click at [308, 381] on span "Select an option" at bounding box center [311, 380] width 11 height 11
click at [308, 381] on input "Select an option" at bounding box center [311, 380] width 11 height 11
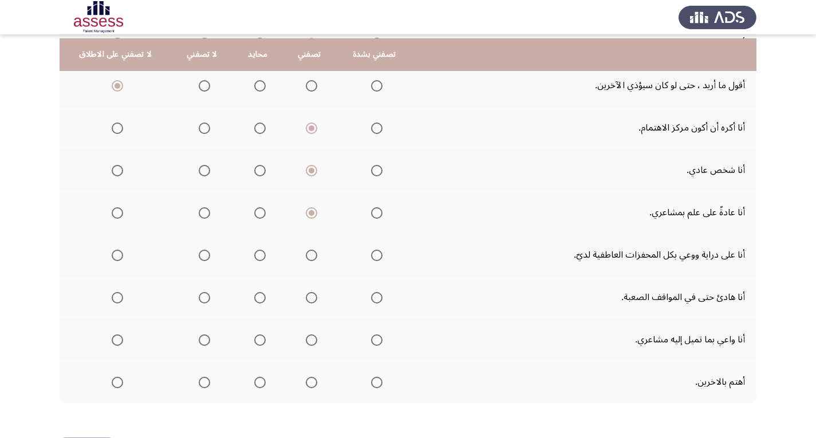
scroll to position [401, 0]
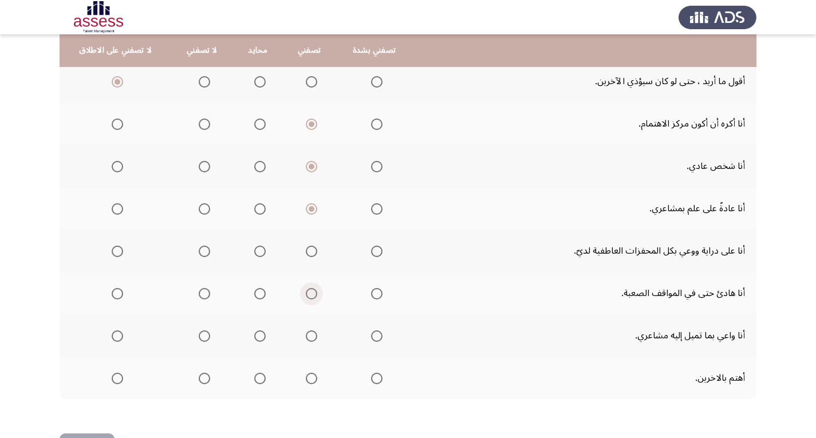
click at [311, 296] on span "Select an option" at bounding box center [311, 293] width 11 height 11
click at [311, 296] on input "Select an option" at bounding box center [311, 293] width 11 height 11
click at [255, 252] on span "Select an option" at bounding box center [259, 251] width 11 height 11
click at [255, 252] on input "Select an option" at bounding box center [259, 251] width 11 height 11
click at [306, 336] on span "Select an option" at bounding box center [311, 335] width 11 height 11
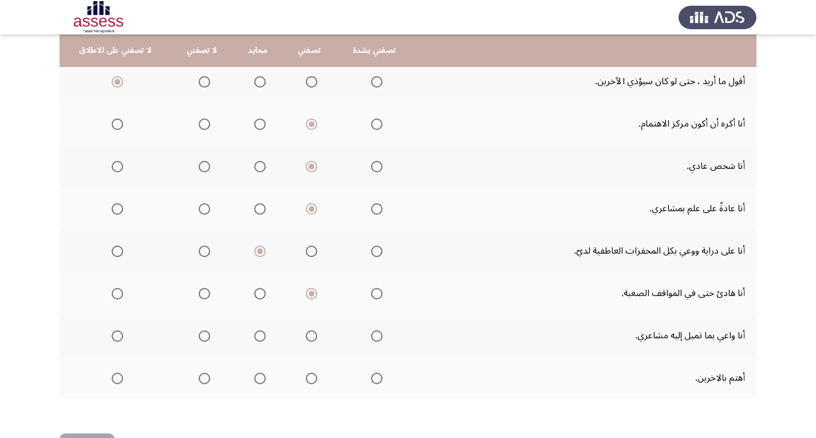
click at [306, 336] on input "Select an option" at bounding box center [311, 335] width 11 height 11
click at [308, 377] on span "Select an option" at bounding box center [311, 378] width 11 height 11
click at [308, 377] on input "Select an option" at bounding box center [311, 378] width 11 height 11
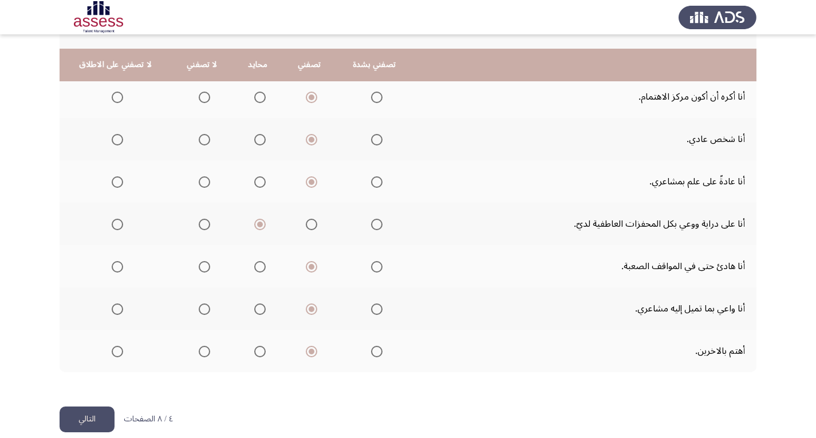
scroll to position [442, 0]
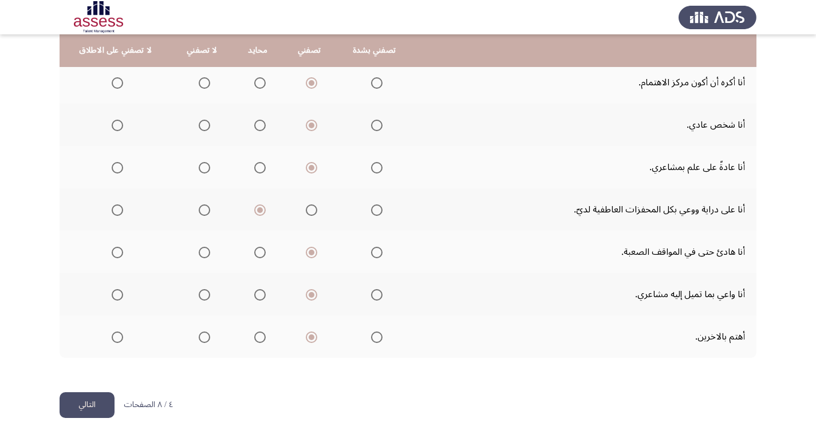
click at [89, 395] on button "التالي" at bounding box center [87, 405] width 55 height 26
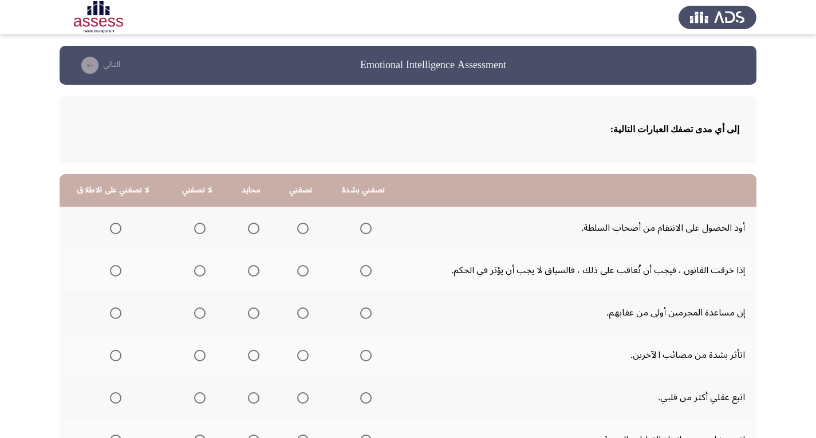
click at [112, 227] on span "Select an option" at bounding box center [115, 228] width 11 height 11
click at [112, 227] on input "Select an option" at bounding box center [115, 228] width 11 height 11
click at [364, 269] on span "Select an option" at bounding box center [365, 270] width 11 height 11
click at [364, 269] on input "Select an option" at bounding box center [365, 270] width 11 height 11
click at [248, 312] on span "Select an option" at bounding box center [253, 313] width 11 height 11
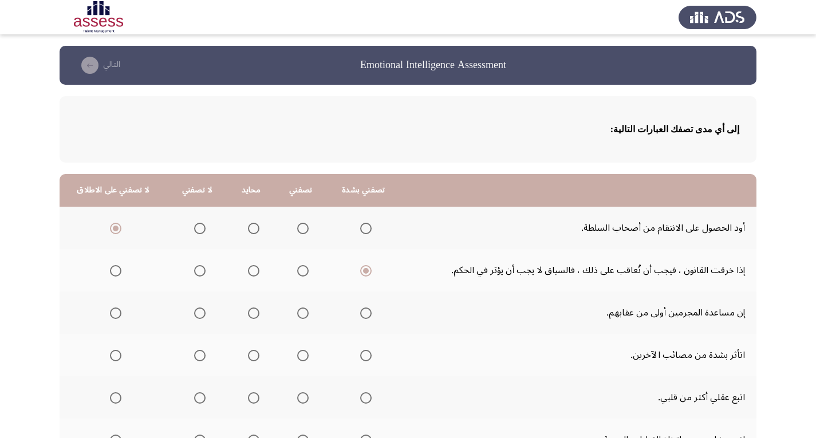
click at [248, 312] on input "Select an option" at bounding box center [253, 313] width 11 height 11
click at [297, 360] on span "Select an option" at bounding box center [302, 355] width 11 height 11
click at [297, 360] on input "Select an option" at bounding box center [302, 355] width 11 height 11
click at [297, 399] on span "Select an option" at bounding box center [302, 397] width 11 height 11
click at [297, 399] on input "Select an option" at bounding box center [302, 397] width 11 height 11
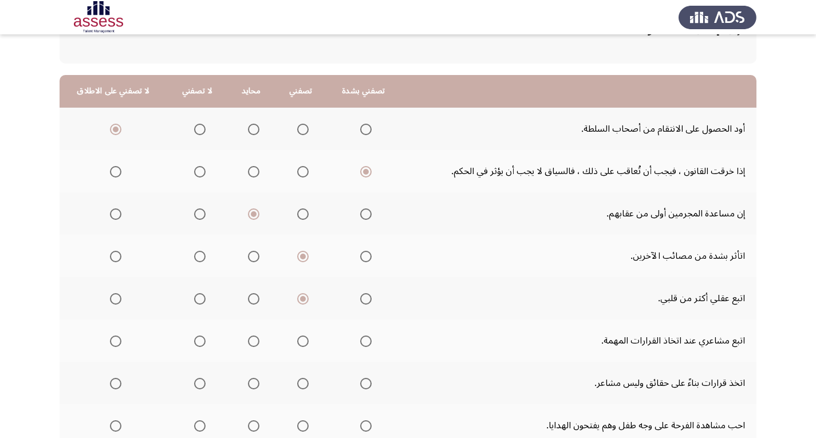
scroll to position [115, 0]
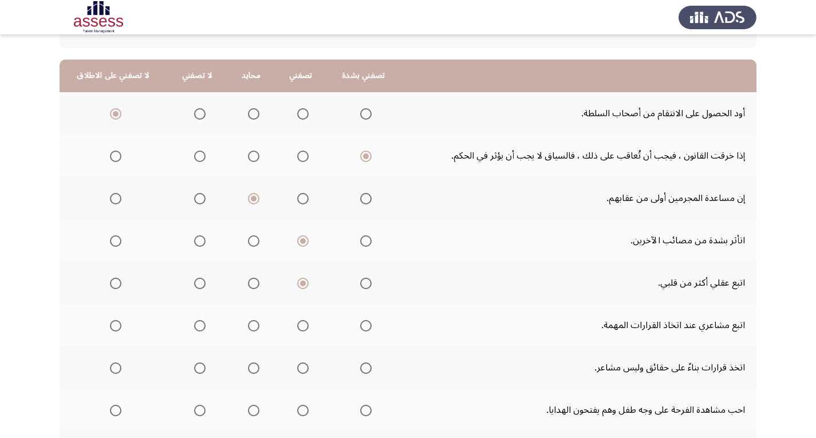
click at [113, 326] on span "Select an option" at bounding box center [115, 325] width 11 height 11
click at [113, 326] on input "Select an option" at bounding box center [115, 325] width 11 height 11
click at [297, 367] on span "Select an option" at bounding box center [302, 368] width 11 height 11
click at [297, 367] on input "Select an option" at bounding box center [302, 368] width 11 height 11
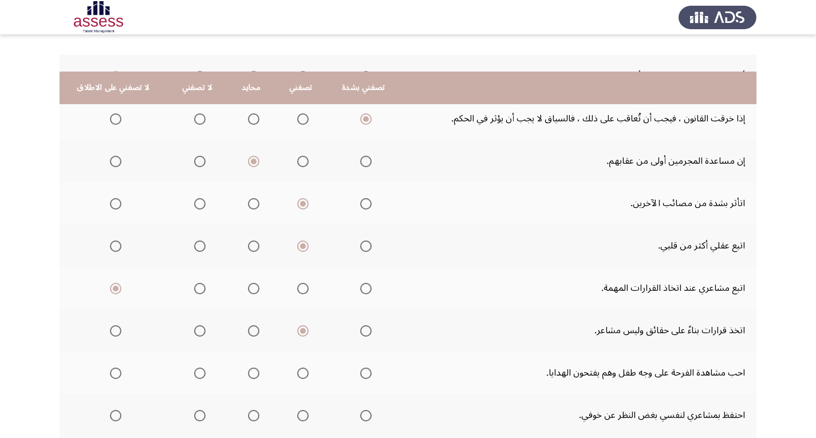
scroll to position [229, 0]
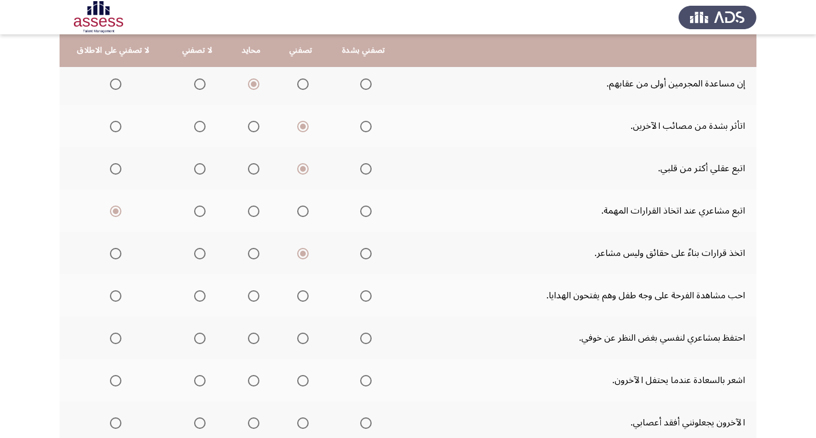
click at [297, 297] on span "Select an option" at bounding box center [302, 295] width 11 height 11
click at [297, 297] on input "Select an option" at bounding box center [302, 295] width 11 height 11
click at [298, 340] on span "Select an option" at bounding box center [302, 338] width 11 height 11
click at [298, 340] on input "Select an option" at bounding box center [302, 338] width 11 height 11
click at [303, 381] on span "Select an option" at bounding box center [303, 381] width 0 height 0
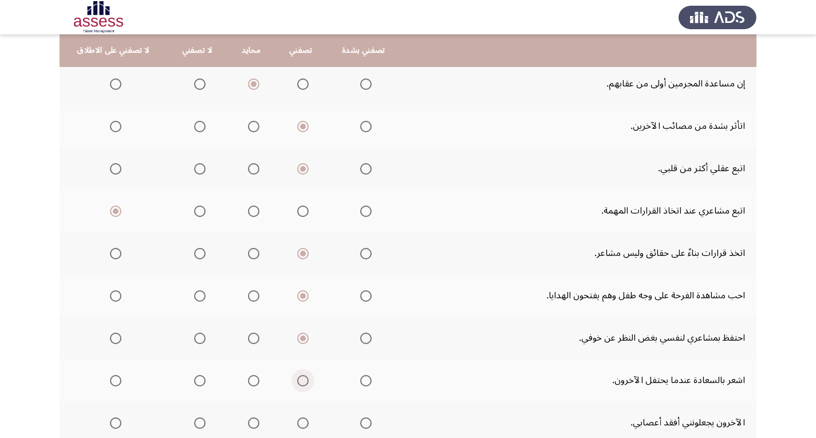
click at [298, 381] on input "Select an option" at bounding box center [302, 380] width 11 height 11
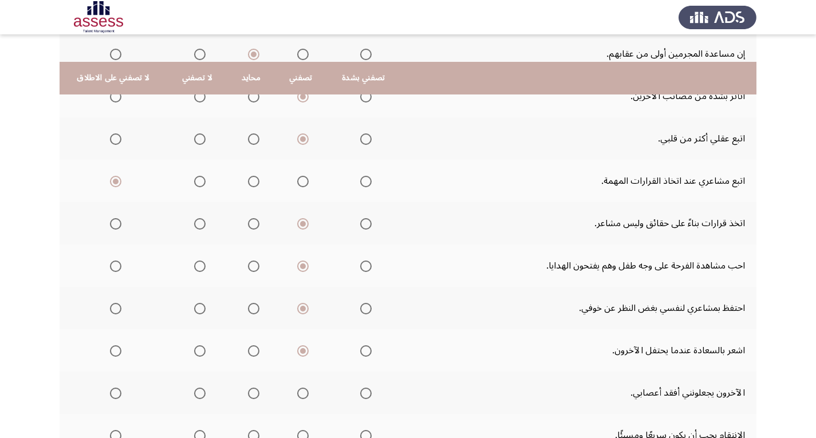
scroll to position [286, 0]
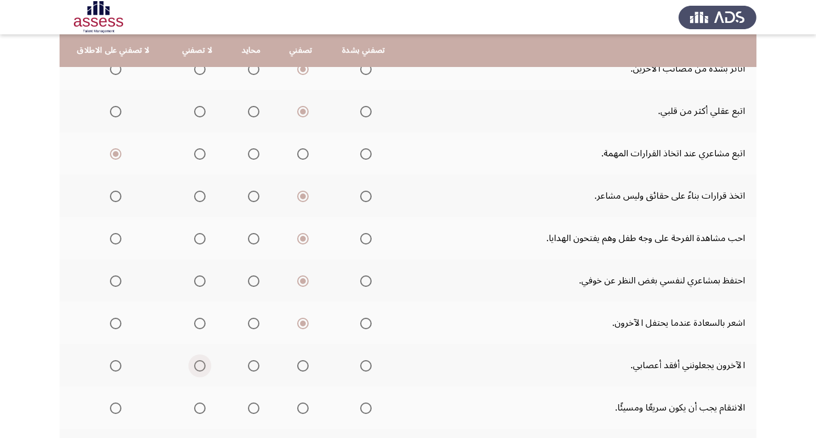
click at [199, 363] on span "Select an option" at bounding box center [199, 365] width 11 height 11
click at [199, 363] on input "Select an option" at bounding box center [199, 365] width 11 height 11
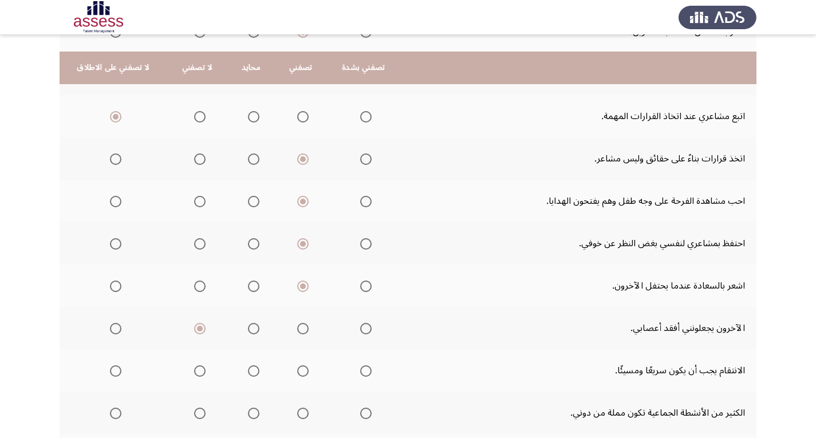
scroll to position [344, 0]
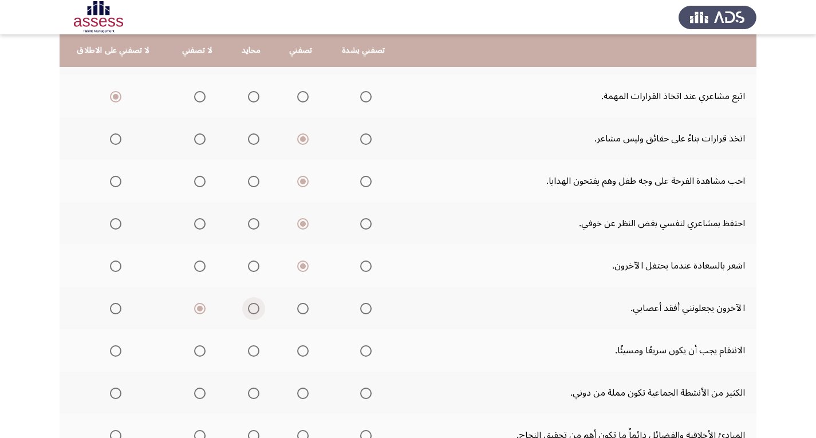
click at [254, 309] on span "Select an option" at bounding box center [254, 309] width 0 height 0
click at [249, 308] on input "Select an option" at bounding box center [253, 308] width 11 height 11
click at [117, 349] on span "Select an option" at bounding box center [115, 350] width 11 height 11
click at [117, 349] on input "Select an option" at bounding box center [115, 350] width 11 height 11
drag, startPoint x: 297, startPoint y: 393, endPoint x: 204, endPoint y: 389, distance: 93.4
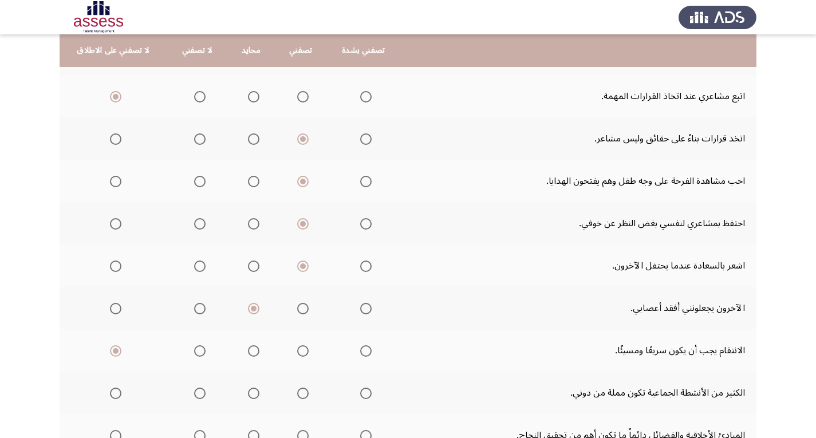
click at [213, 393] on tr "الكثير من الأنشطة الجماعية تكون مملة من دوني." at bounding box center [408, 393] width 697 height 42
click at [198, 392] on span "Select an option" at bounding box center [199, 393] width 11 height 11
click at [198, 392] on input "Select an option" at bounding box center [199, 393] width 11 height 11
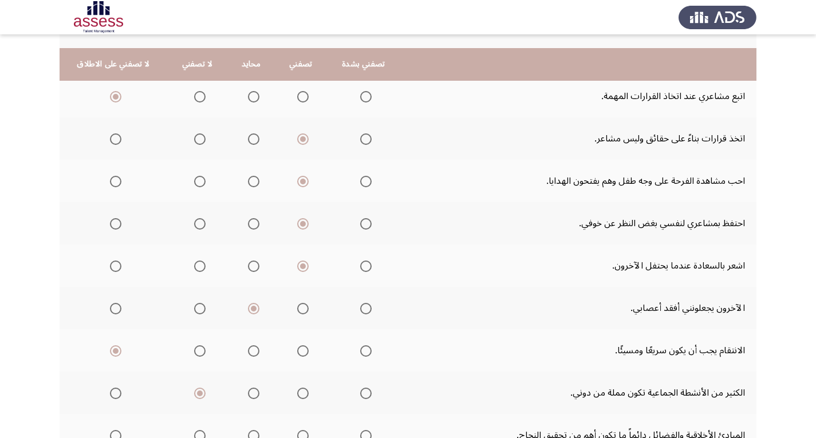
scroll to position [401, 0]
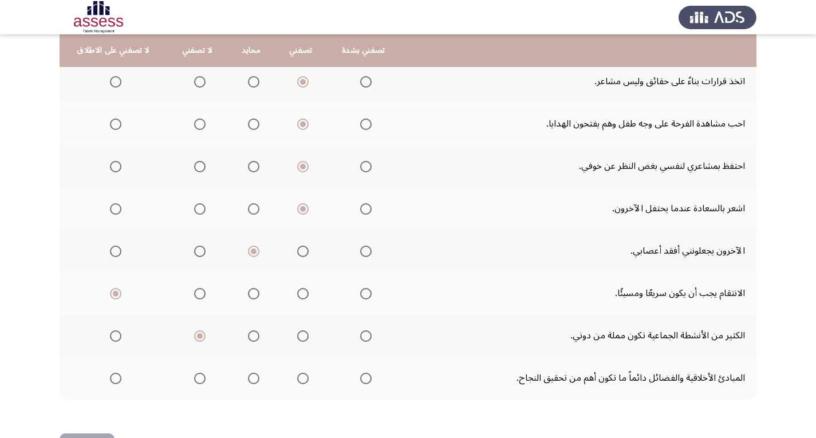
click at [298, 380] on span "Select an option" at bounding box center [302, 378] width 11 height 11
click at [298, 380] on input "Select an option" at bounding box center [302, 378] width 11 height 11
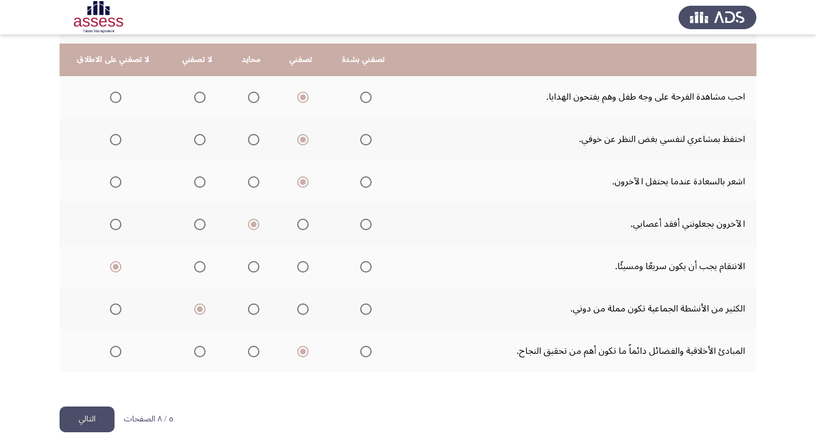
scroll to position [442, 0]
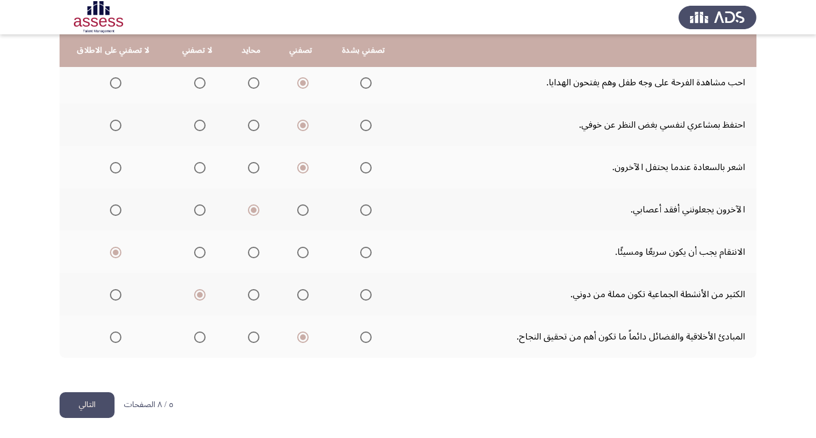
click at [80, 405] on button "التالي" at bounding box center [87, 405] width 55 height 26
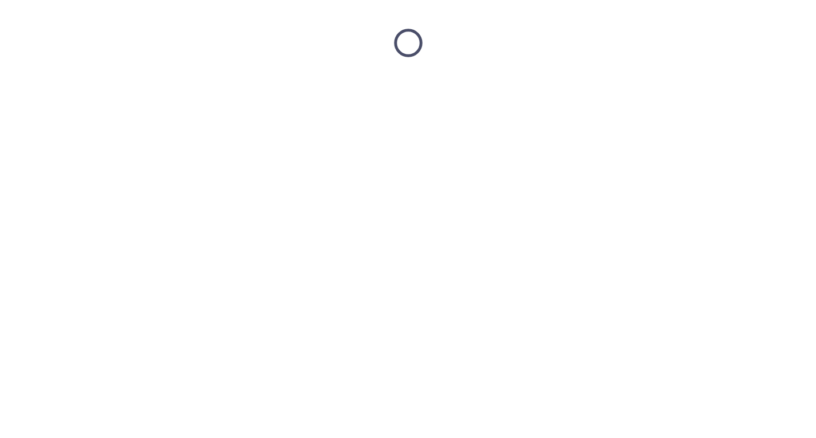
scroll to position [0, 0]
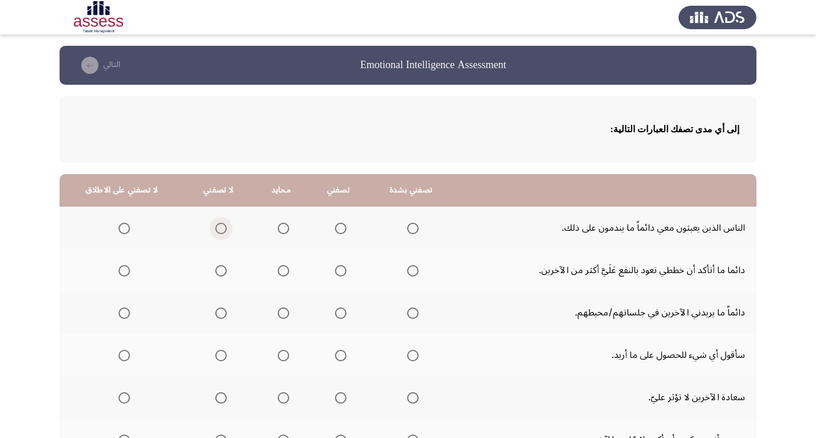
click at [218, 225] on span "Select an option" at bounding box center [220, 228] width 11 height 11
click at [218, 225] on input "Select an option" at bounding box center [220, 228] width 11 height 11
click at [215, 271] on span "Select an option" at bounding box center [220, 270] width 11 height 11
click at [215, 271] on input "Select an option" at bounding box center [220, 270] width 11 height 11
click at [217, 316] on span "Select an option" at bounding box center [220, 313] width 11 height 11
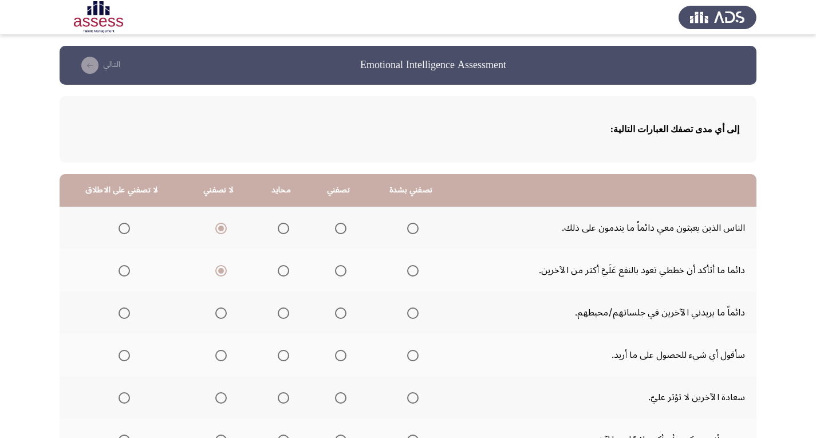
click at [217, 316] on input "Select an option" at bounding box center [220, 313] width 11 height 11
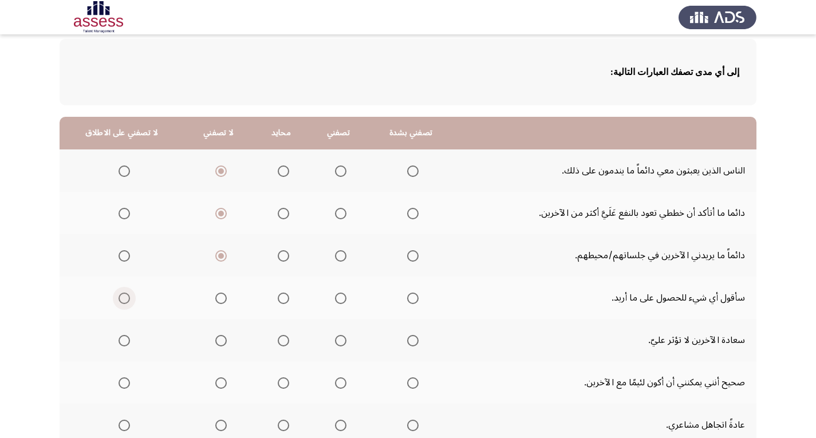
click at [125, 299] on span "Select an option" at bounding box center [124, 298] width 11 height 11
click at [125, 299] on input "Select an option" at bounding box center [124, 298] width 11 height 11
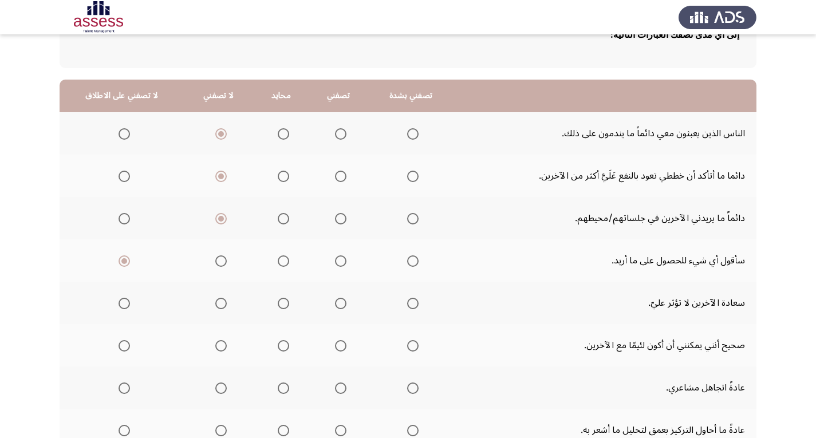
scroll to position [115, 0]
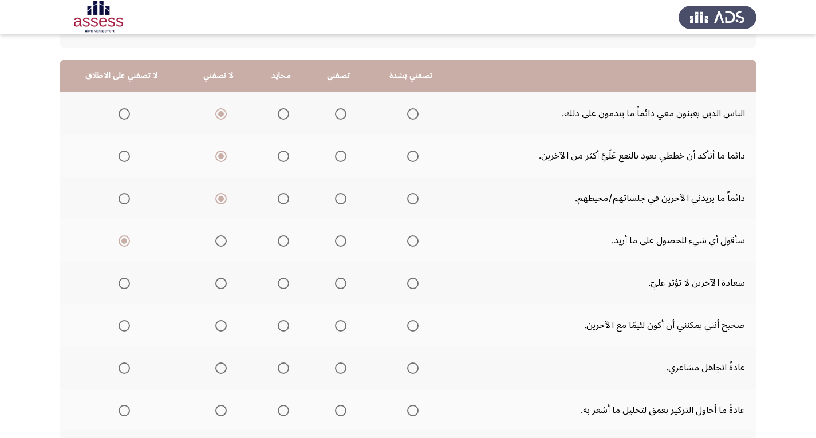
click at [218, 282] on span "Select an option" at bounding box center [220, 283] width 11 height 11
click at [218, 282] on input "Select an option" at bounding box center [220, 283] width 11 height 11
click at [123, 324] on span "Select an option" at bounding box center [124, 325] width 11 height 11
click at [123, 324] on input "Select an option" at bounding box center [124, 325] width 11 height 11
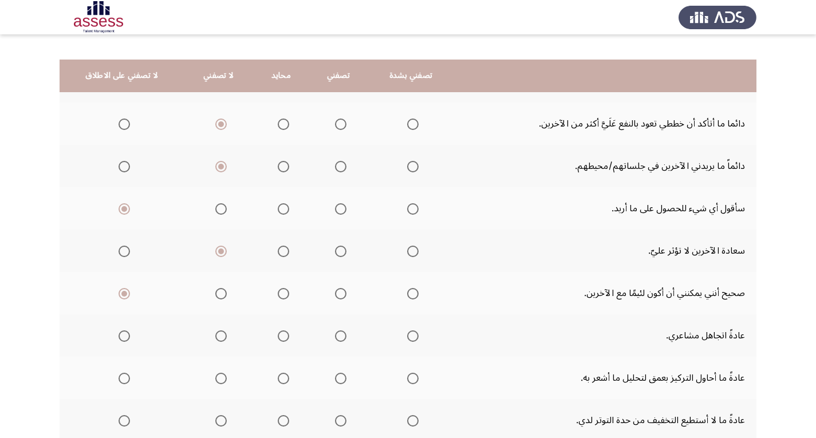
scroll to position [172, 0]
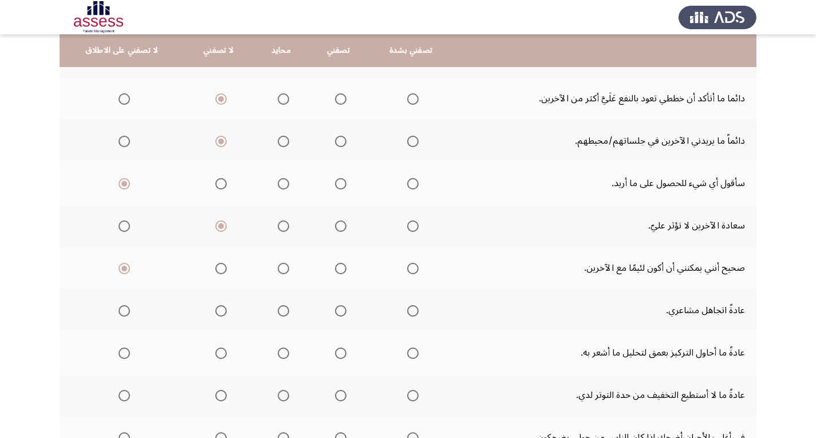
click at [281, 310] on span "Select an option" at bounding box center [283, 310] width 11 height 11
click at [281, 310] on input "Select an option" at bounding box center [283, 310] width 11 height 11
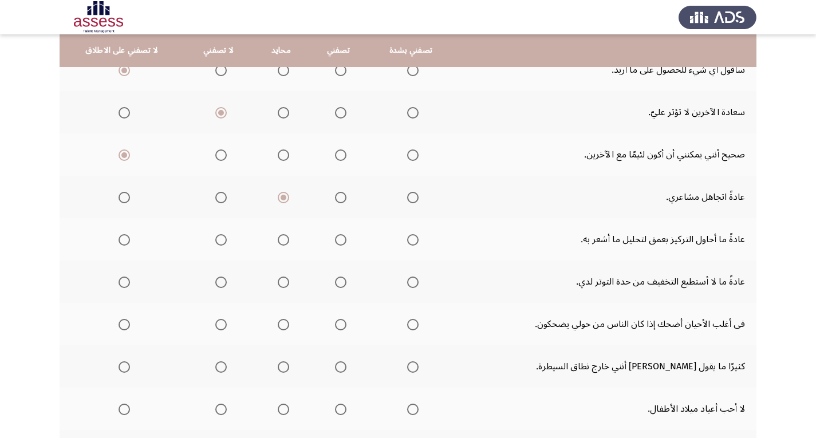
scroll to position [286, 0]
click at [335, 237] on span "Select an option" at bounding box center [340, 238] width 11 height 11
click at [335, 237] on input "Select an option" at bounding box center [340, 238] width 11 height 11
click at [215, 281] on span "Select an option" at bounding box center [220, 280] width 11 height 11
click at [215, 281] on input "Select an option" at bounding box center [220, 280] width 11 height 11
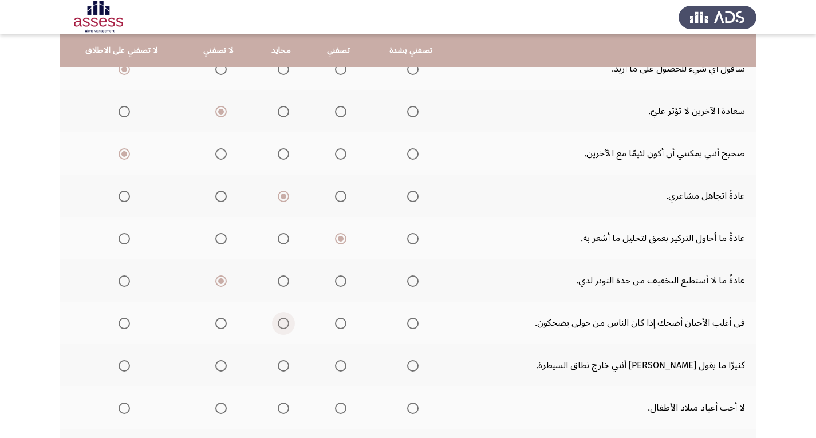
click at [279, 325] on span "Select an option" at bounding box center [283, 323] width 11 height 11
click at [279, 325] on input "Select an option" at bounding box center [283, 323] width 11 height 11
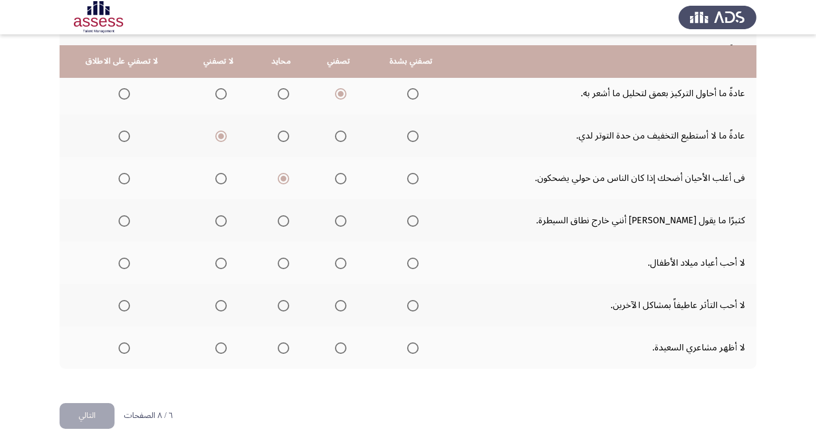
scroll to position [442, 0]
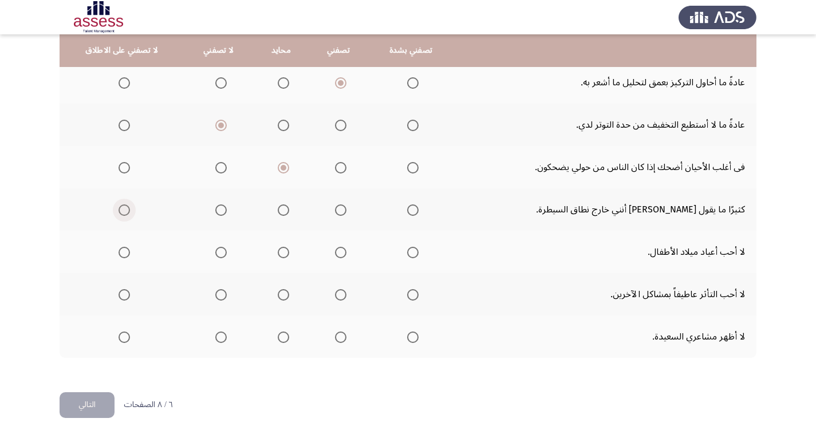
click at [126, 207] on span "Select an option" at bounding box center [124, 209] width 11 height 11
click at [126, 207] on input "Select an option" at bounding box center [124, 209] width 11 height 11
click at [221, 253] on span "Select an option" at bounding box center [221, 253] width 0 height 0
click at [217, 252] on input "Select an option" at bounding box center [220, 252] width 11 height 11
click at [215, 296] on span "Select an option" at bounding box center [220, 294] width 11 height 11
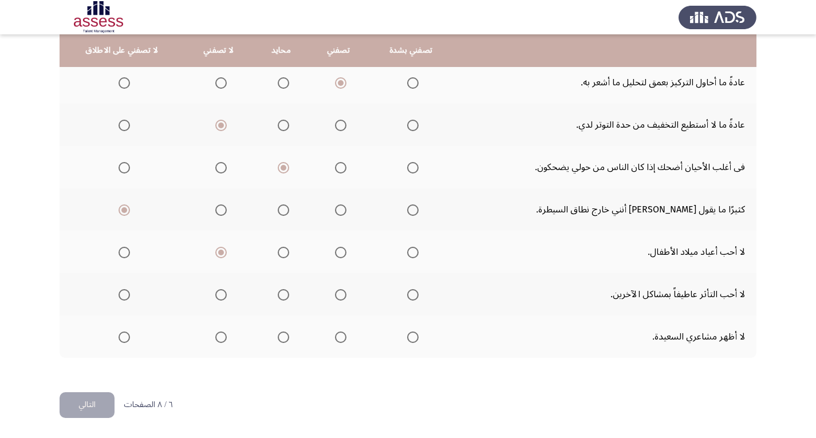
click at [215, 296] on input "Select an option" at bounding box center [220, 294] width 11 height 11
click at [211, 333] on label "Select an option" at bounding box center [219, 337] width 16 height 11
click at [215, 333] on input "Select an option" at bounding box center [220, 337] width 11 height 11
click at [103, 400] on button "التالي" at bounding box center [87, 405] width 55 height 26
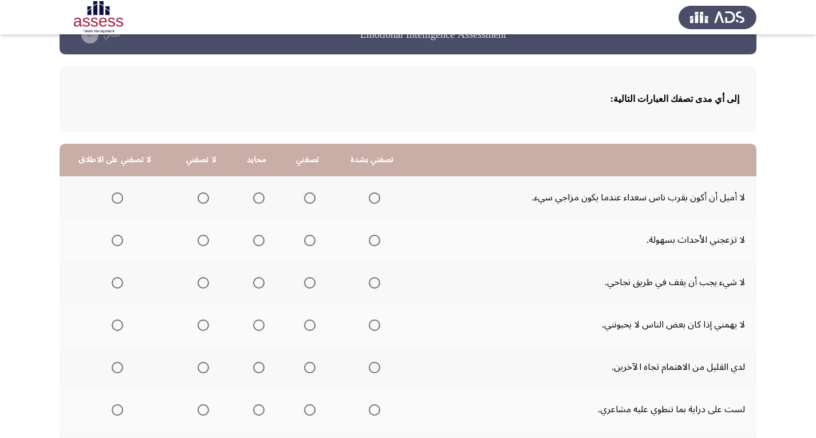
scroll to position [57, 0]
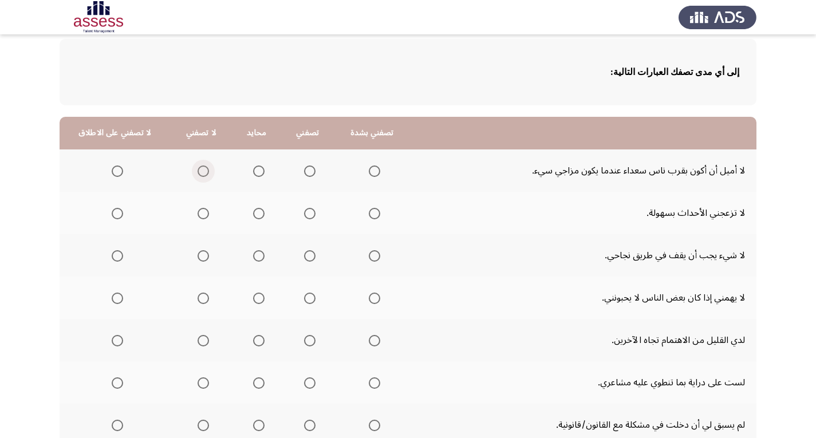
click at [203, 170] on span "Select an option" at bounding box center [203, 171] width 11 height 11
click at [203, 170] on input "Select an option" at bounding box center [203, 171] width 11 height 11
click at [258, 212] on span "Select an option" at bounding box center [258, 213] width 11 height 11
click at [258, 212] on input "Select an option" at bounding box center [258, 213] width 11 height 11
click at [112, 255] on span "Select an option" at bounding box center [117, 255] width 11 height 11
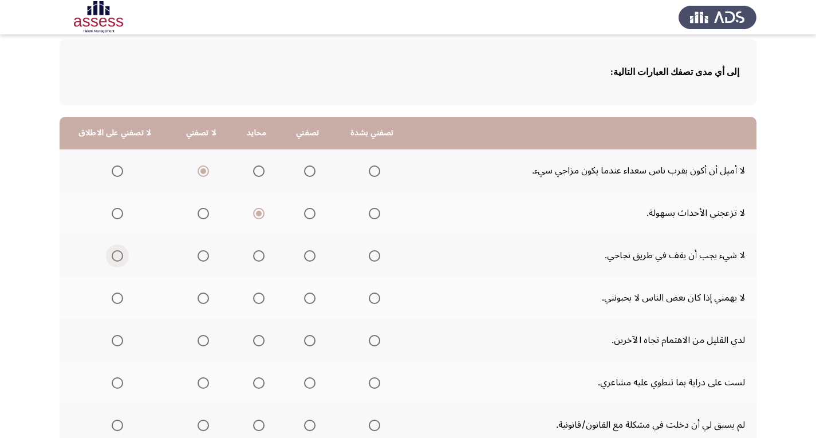
click at [112, 255] on input "Select an option" at bounding box center [117, 255] width 11 height 11
click at [306, 299] on span "Select an option" at bounding box center [309, 298] width 11 height 11
click at [306, 299] on input "Select an option" at bounding box center [309, 298] width 11 height 11
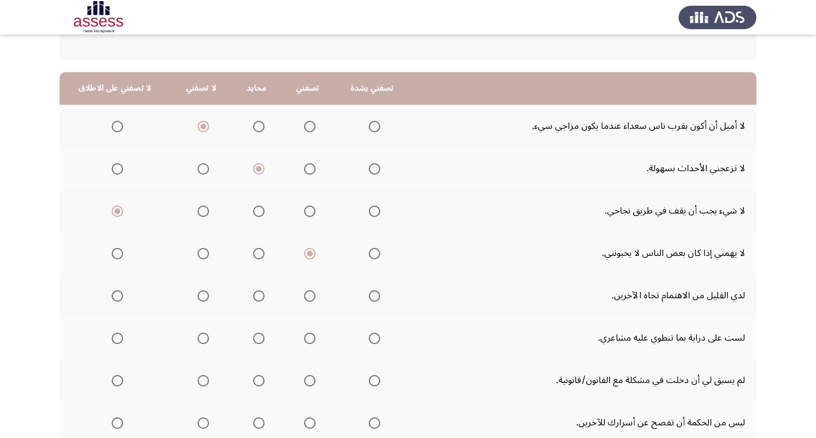
scroll to position [115, 0]
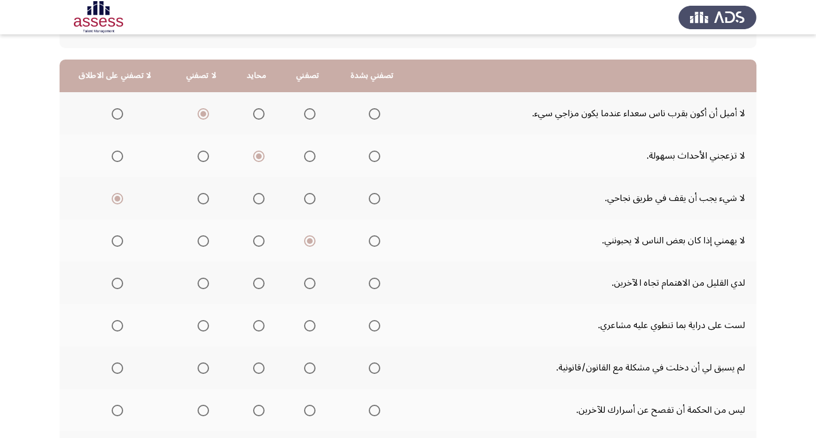
click at [198, 293] on th at bounding box center [201, 283] width 62 height 42
click at [198, 285] on span "Select an option" at bounding box center [203, 283] width 11 height 11
click at [198, 285] on input "Select an option" at bounding box center [203, 283] width 11 height 11
click at [204, 329] on span "Select an option" at bounding box center [203, 325] width 11 height 11
click at [204, 329] on input "Select an option" at bounding box center [203, 325] width 11 height 11
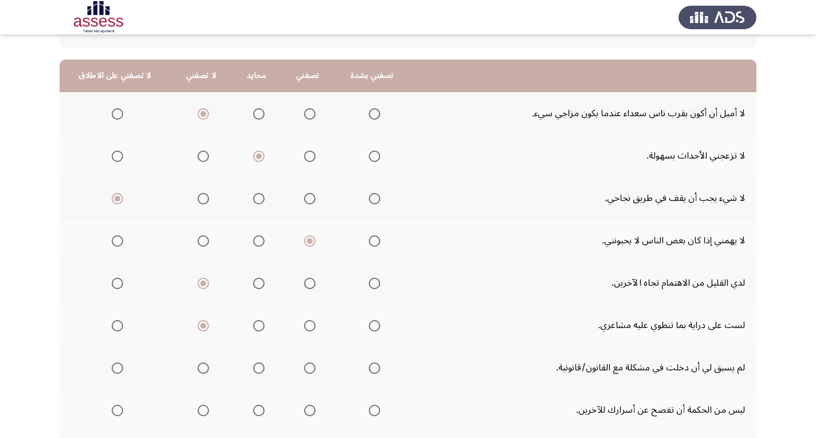
click at [118, 368] on span "Select an option" at bounding box center [117, 368] width 11 height 11
click at [118, 368] on input "Select an option" at bounding box center [117, 368] width 11 height 11
click at [371, 369] on span "Select an option" at bounding box center [374, 368] width 11 height 11
click at [371, 369] on input "Select an option" at bounding box center [374, 368] width 11 height 11
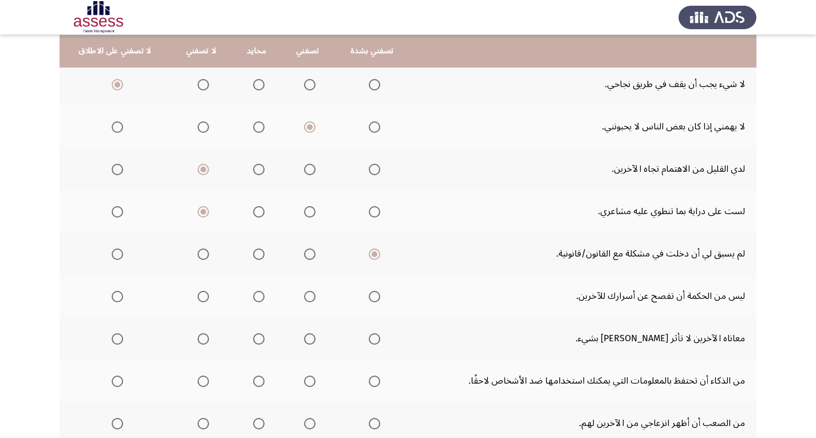
scroll to position [229, 0]
click at [307, 292] on span "Select an option" at bounding box center [309, 295] width 11 height 11
click at [307, 292] on input "Select an option" at bounding box center [309, 295] width 11 height 11
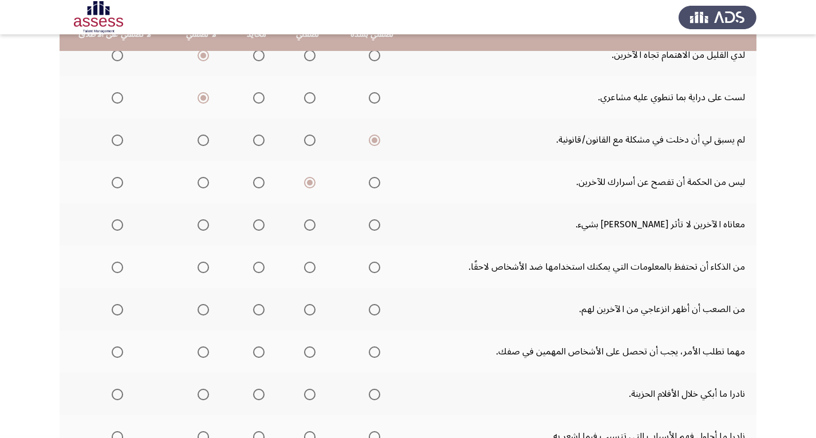
scroll to position [344, 0]
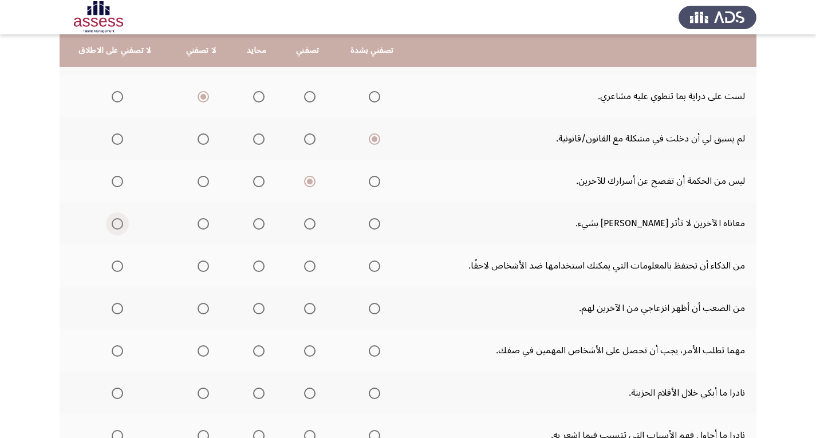
click at [119, 220] on span "Select an option" at bounding box center [117, 223] width 11 height 11
click at [119, 220] on input "Select an option" at bounding box center [117, 223] width 11 height 11
click at [194, 222] on label "Select an option" at bounding box center [201, 223] width 16 height 11
click at [198, 222] on input "Select an option" at bounding box center [203, 223] width 11 height 11
click at [114, 265] on span "Select an option" at bounding box center [117, 266] width 11 height 11
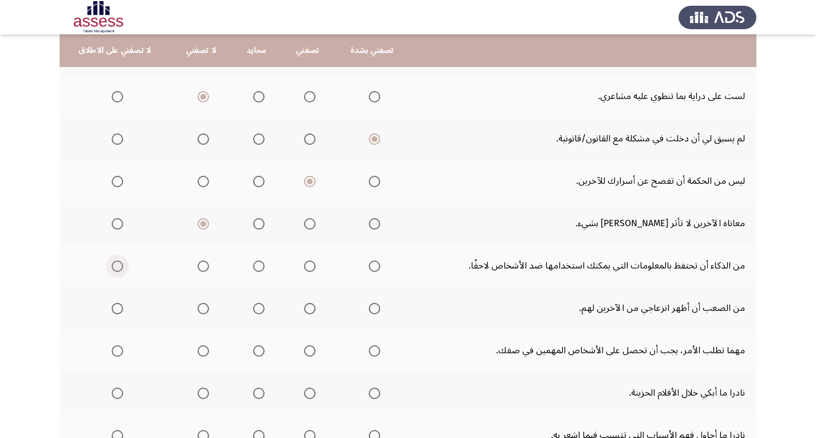
click at [114, 265] on input "Select an option" at bounding box center [117, 266] width 11 height 11
click at [118, 349] on span "Select an option" at bounding box center [117, 350] width 11 height 11
click at [118, 349] on input "Select an option" at bounding box center [117, 350] width 11 height 11
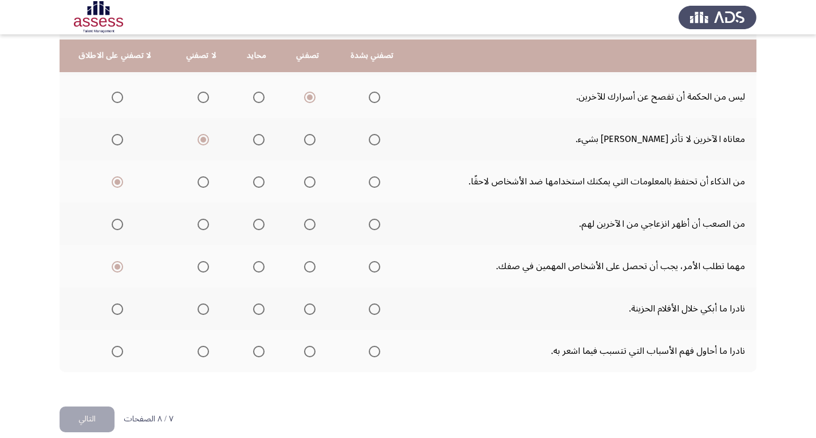
scroll to position [442, 0]
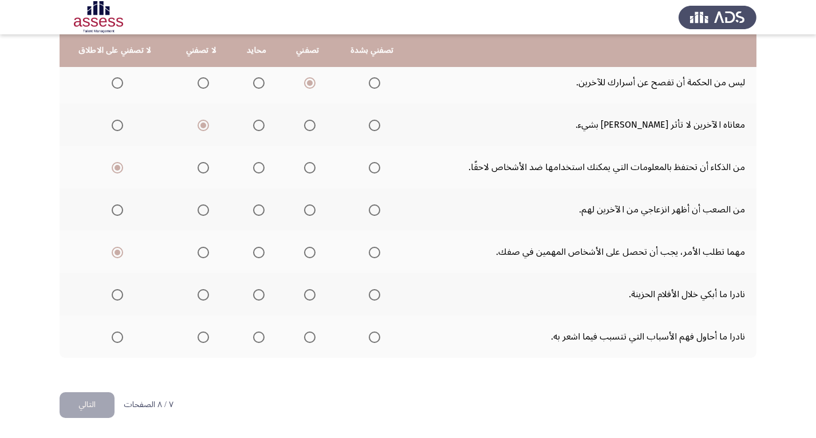
drag, startPoint x: 202, startPoint y: 291, endPoint x: 400, endPoint y: 294, distance: 198.2
click at [400, 294] on tr "نادرا ما أبكي خلال الأفلام الحزينة." at bounding box center [408, 294] width 697 height 42
click at [321, 292] on th at bounding box center [307, 294] width 53 height 42
click at [309, 293] on span "Select an option" at bounding box center [309, 294] width 11 height 11
click at [309, 293] on input "Select an option" at bounding box center [309, 294] width 11 height 11
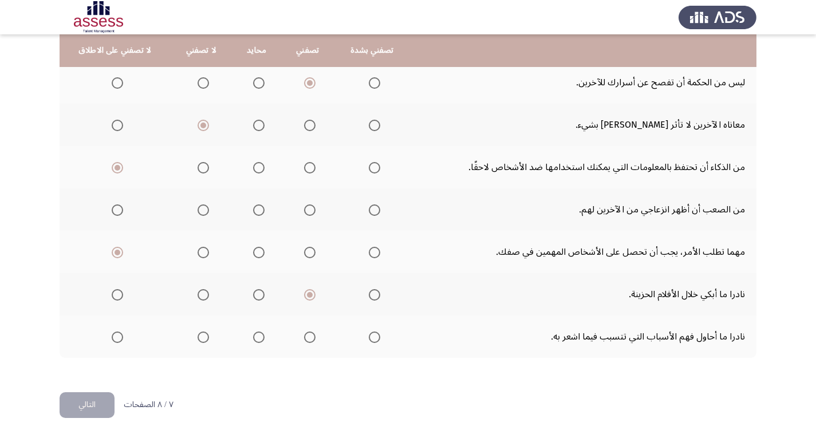
click at [198, 340] on span "Select an option" at bounding box center [203, 337] width 11 height 11
click at [198, 340] on input "Select an option" at bounding box center [203, 337] width 11 height 11
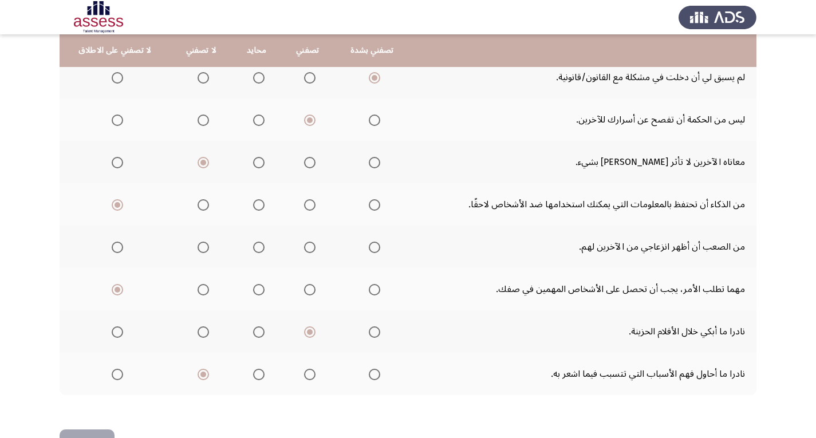
scroll to position [385, 0]
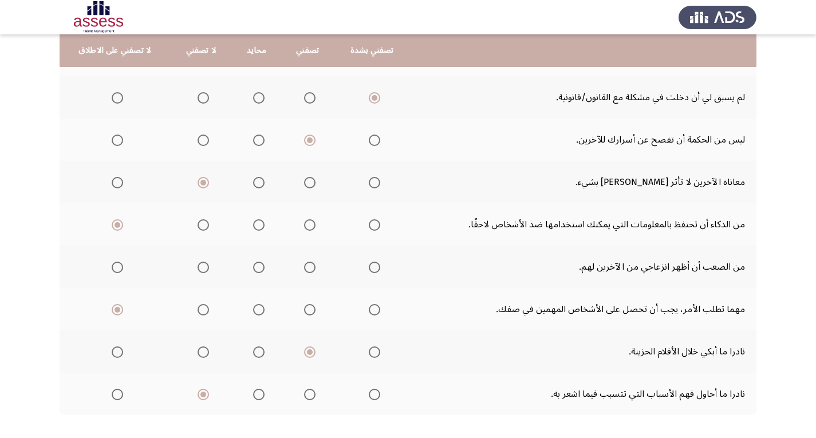
drag, startPoint x: 259, startPoint y: 270, endPoint x: 274, endPoint y: 280, distance: 17.8
click at [274, 280] on th at bounding box center [256, 267] width 49 height 42
click at [300, 268] on label "Select an option" at bounding box center [308, 267] width 16 height 11
click at [304, 268] on input "Select an option" at bounding box center [309, 267] width 11 height 11
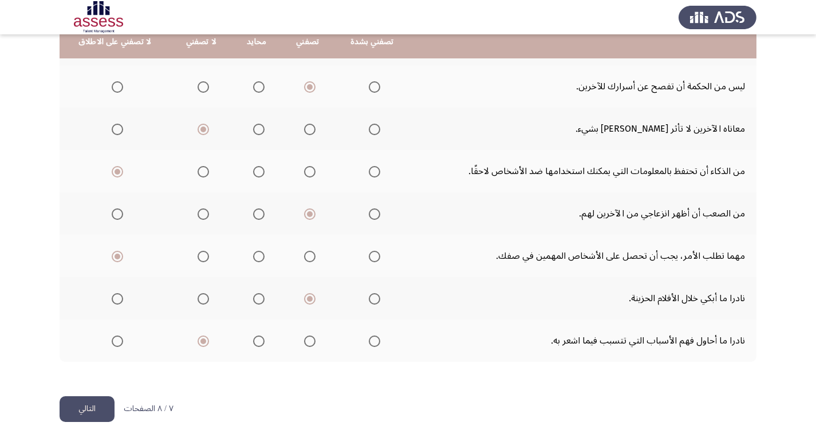
scroll to position [442, 0]
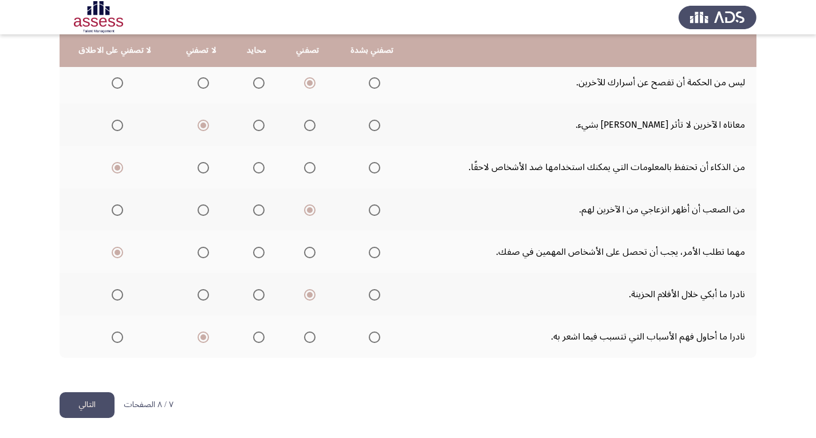
click at [100, 400] on button "التالي" at bounding box center [87, 405] width 55 height 26
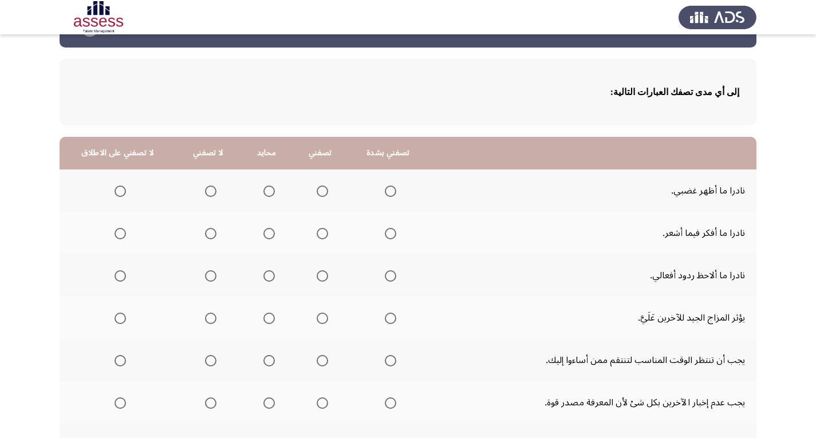
scroll to position [57, 0]
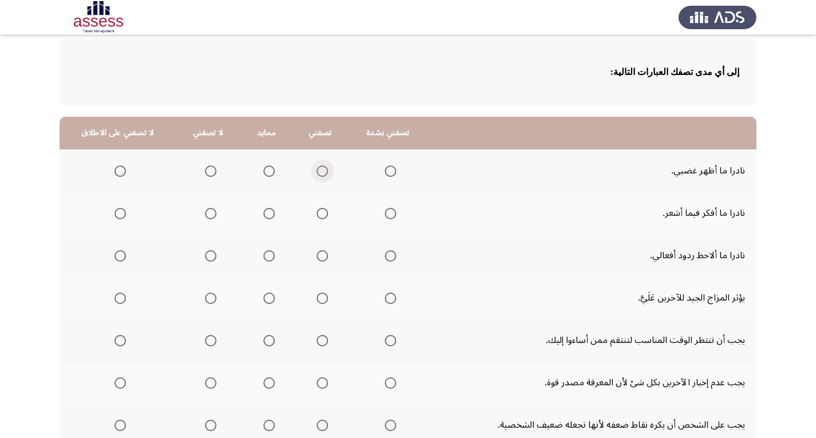
click at [317, 168] on span "Select an option" at bounding box center [322, 171] width 11 height 11
click at [317, 168] on input "Select an option" at bounding box center [322, 171] width 11 height 11
click at [209, 254] on span "Select an option" at bounding box center [210, 255] width 11 height 11
click at [209, 254] on input "Select an option" at bounding box center [210, 255] width 11 height 11
click at [117, 298] on span "Select an option" at bounding box center [120, 298] width 11 height 11
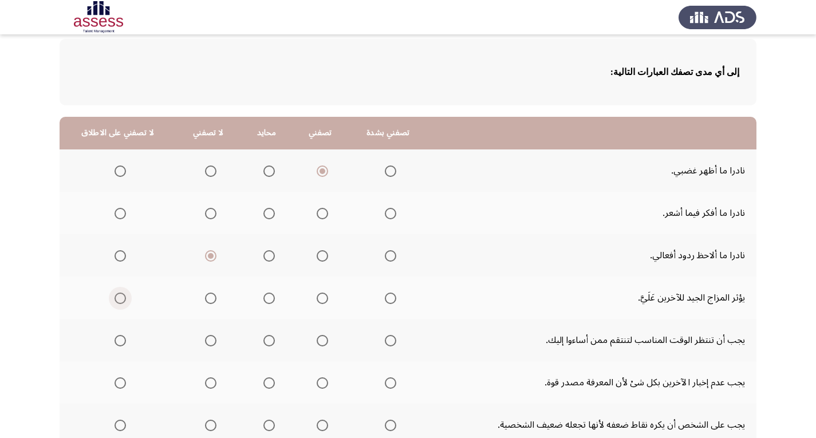
click at [117, 298] on input "Select an option" at bounding box center [120, 298] width 11 height 11
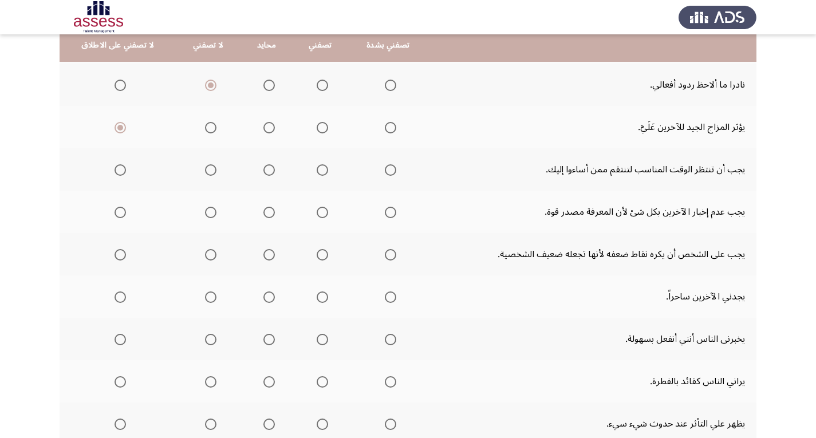
scroll to position [229, 0]
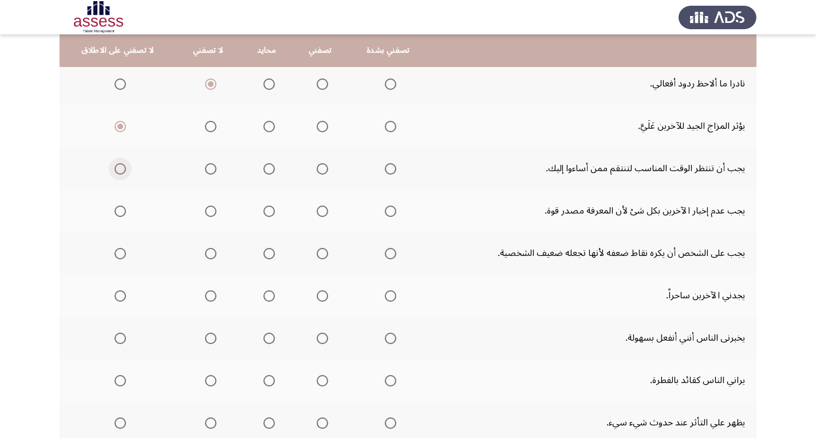
click at [115, 166] on span "Select an option" at bounding box center [120, 168] width 11 height 11
click at [115, 166] on input "Select an option" at bounding box center [120, 168] width 11 height 11
click at [210, 209] on span "Select an option" at bounding box center [210, 211] width 11 height 11
click at [210, 209] on input "Select an option" at bounding box center [210, 211] width 11 height 11
click at [210, 255] on span "Select an option" at bounding box center [210, 253] width 11 height 11
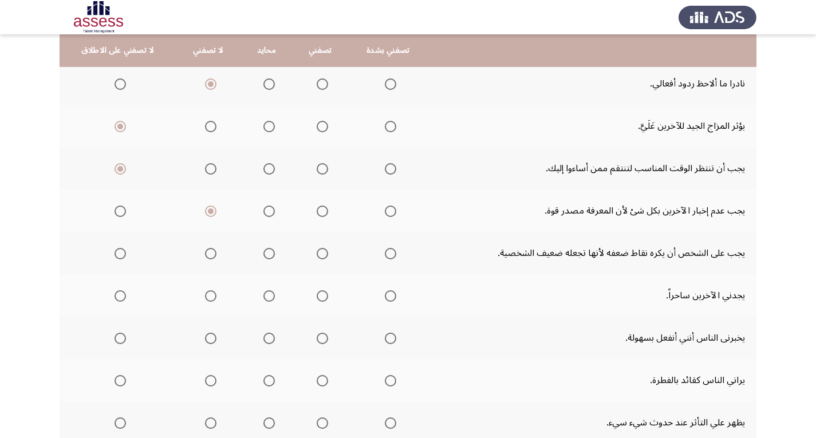
click at [210, 255] on input "Select an option" at bounding box center [210, 253] width 11 height 11
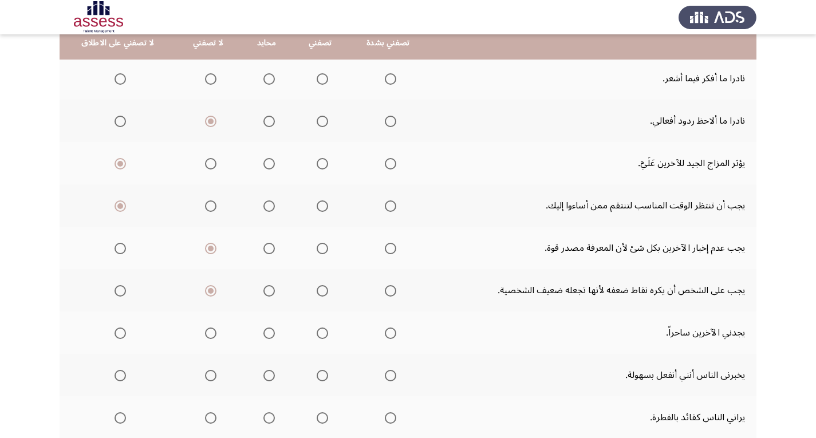
scroll to position [172, 0]
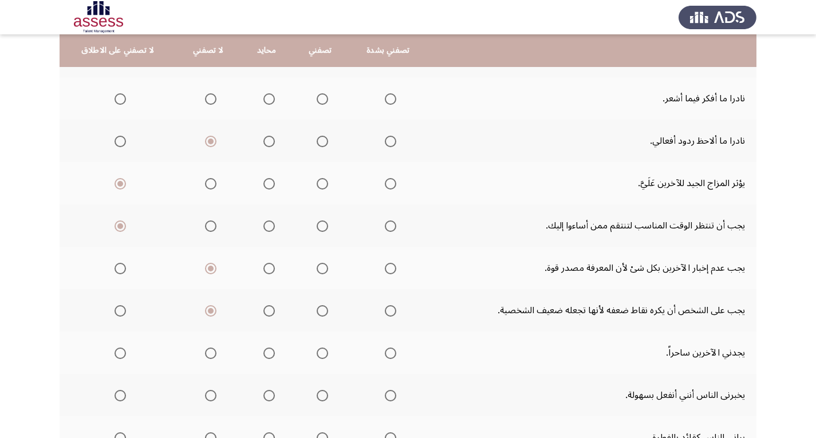
click at [206, 96] on span "Select an option" at bounding box center [210, 98] width 11 height 11
click at [206, 96] on input "Select an option" at bounding box center [210, 98] width 11 height 11
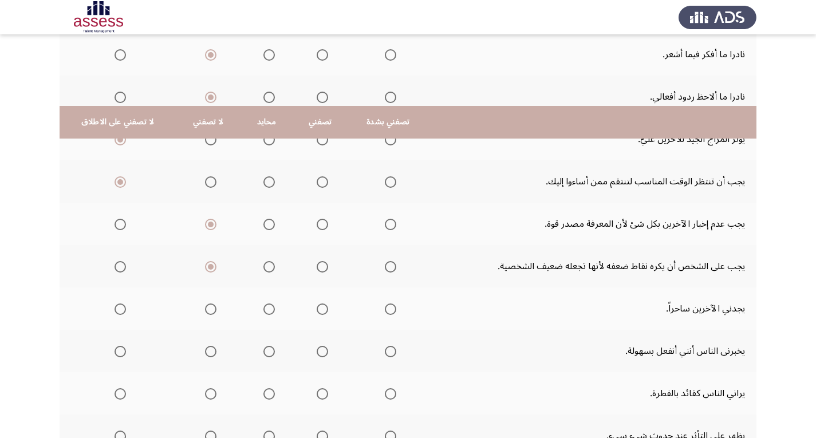
scroll to position [344, 0]
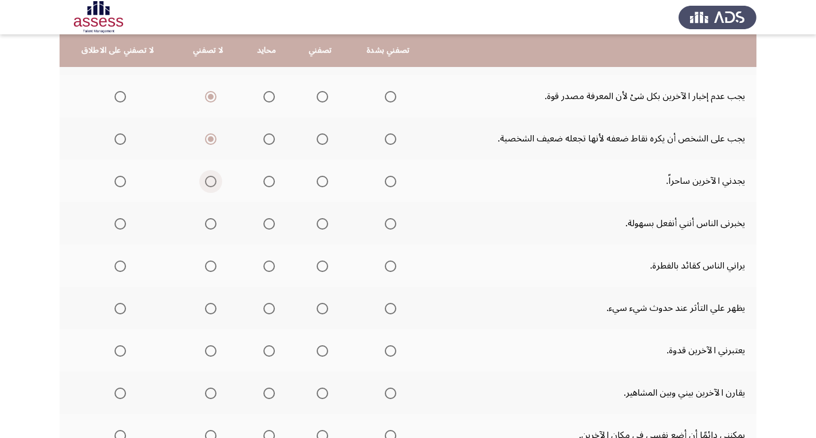
click at [209, 184] on span "Select an option" at bounding box center [210, 181] width 11 height 11
click at [209, 184] on input "Select an option" at bounding box center [210, 181] width 11 height 11
click at [208, 226] on span "Select an option" at bounding box center [210, 223] width 11 height 11
click at [208, 226] on input "Select an option" at bounding box center [210, 223] width 11 height 11
click at [266, 267] on span "Select an option" at bounding box center [268, 266] width 11 height 11
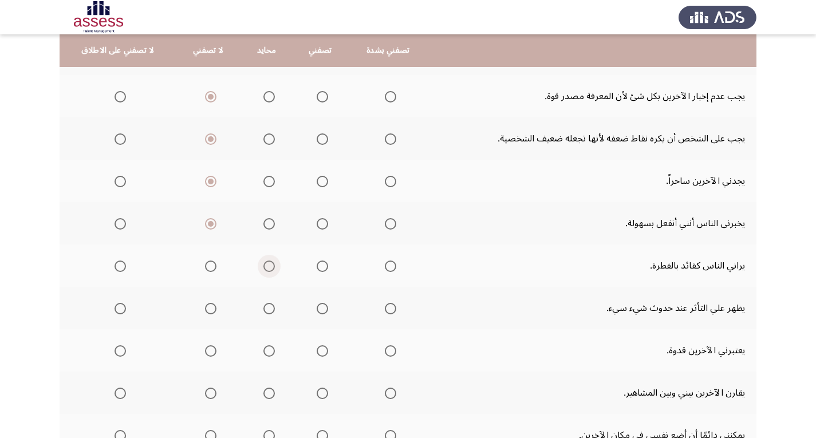
click at [266, 267] on input "Select an option" at bounding box center [268, 266] width 11 height 11
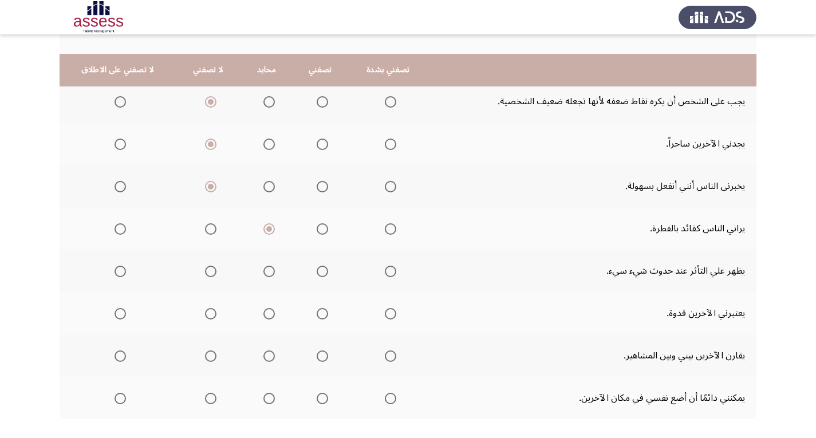
scroll to position [401, 0]
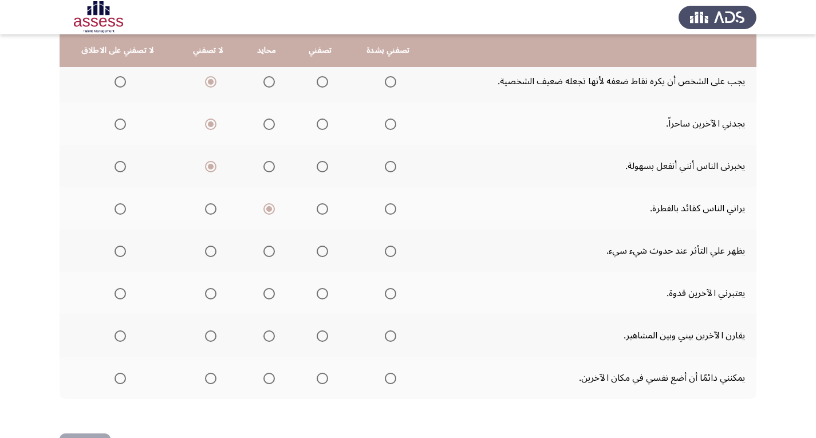
click at [269, 253] on span "Select an option" at bounding box center [268, 251] width 11 height 11
click at [269, 253] on input "Select an option" at bounding box center [268, 251] width 11 height 11
click at [266, 292] on span "Select an option" at bounding box center [268, 293] width 11 height 11
click at [266, 292] on input "Select an option" at bounding box center [268, 293] width 11 height 11
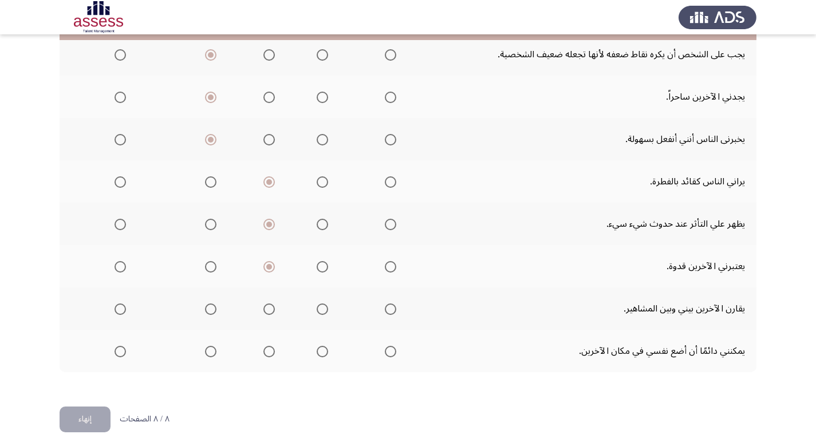
scroll to position [442, 0]
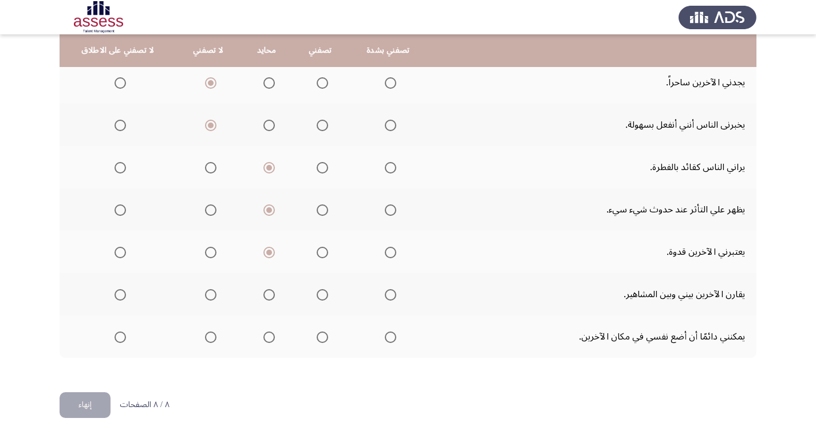
click at [115, 295] on span "Select an option" at bounding box center [120, 294] width 11 height 11
click at [115, 295] on input "Select an option" at bounding box center [120, 294] width 11 height 11
click at [322, 341] on span "Select an option" at bounding box center [322, 337] width 11 height 11
click at [322, 341] on input "Select an option" at bounding box center [322, 337] width 11 height 11
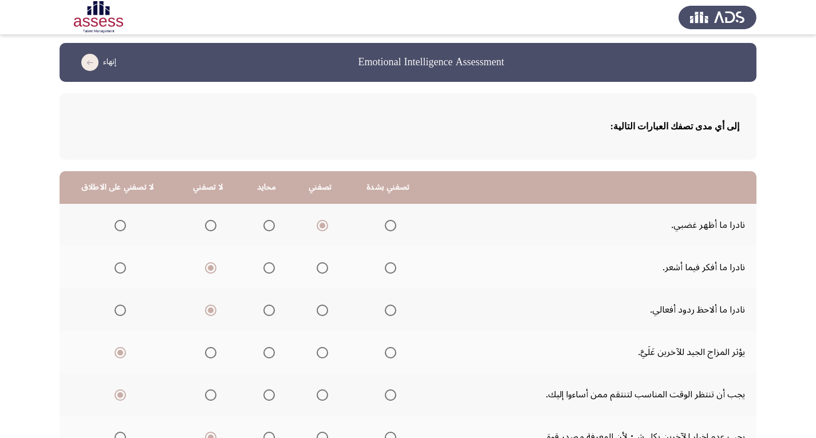
scroll to position [0, 0]
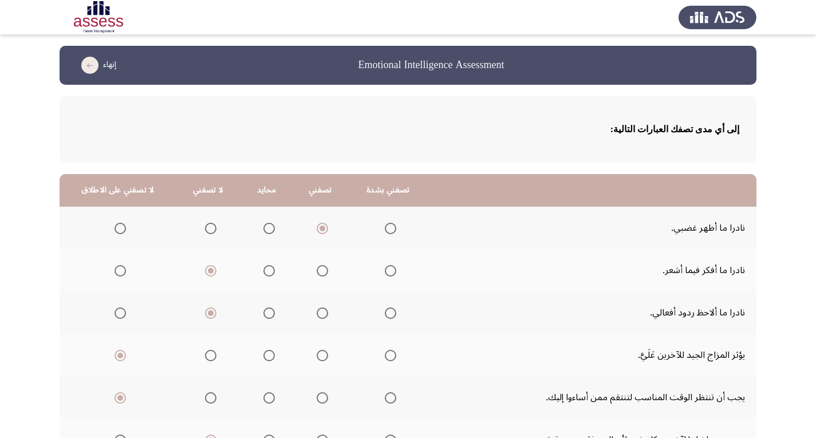
click at [205, 232] on span "Select an option" at bounding box center [210, 228] width 11 height 11
click at [205, 232] on input "Select an option" at bounding box center [210, 228] width 11 height 11
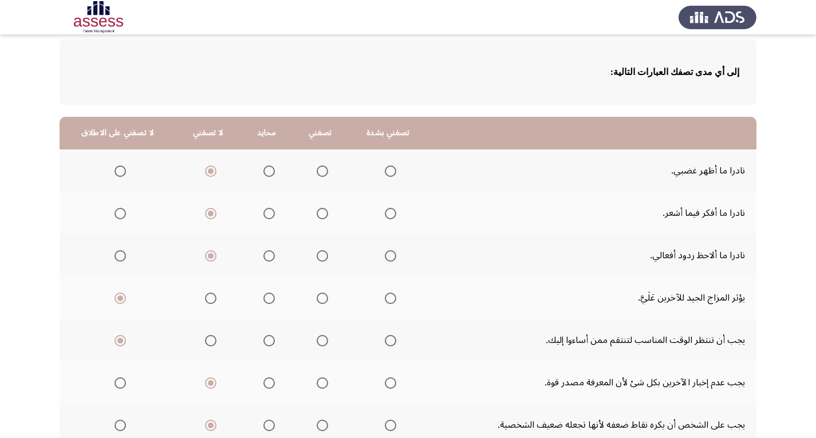
scroll to position [115, 0]
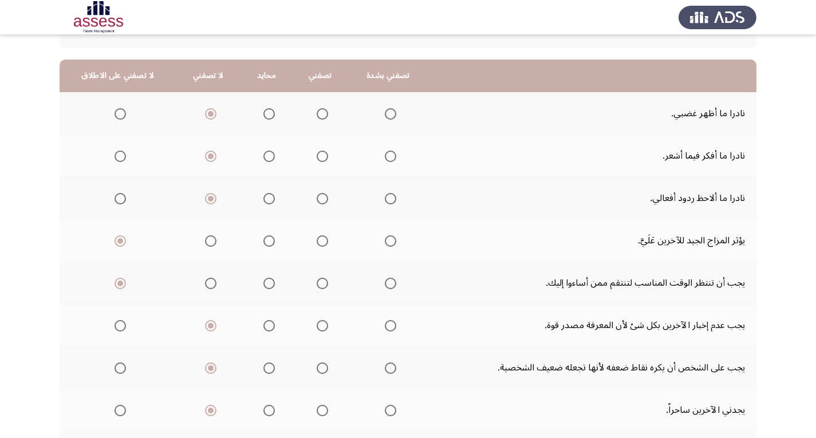
click at [115, 326] on span "Select an option" at bounding box center [120, 325] width 11 height 11
click at [115, 326] on input "Select an option" at bounding box center [120, 325] width 11 height 11
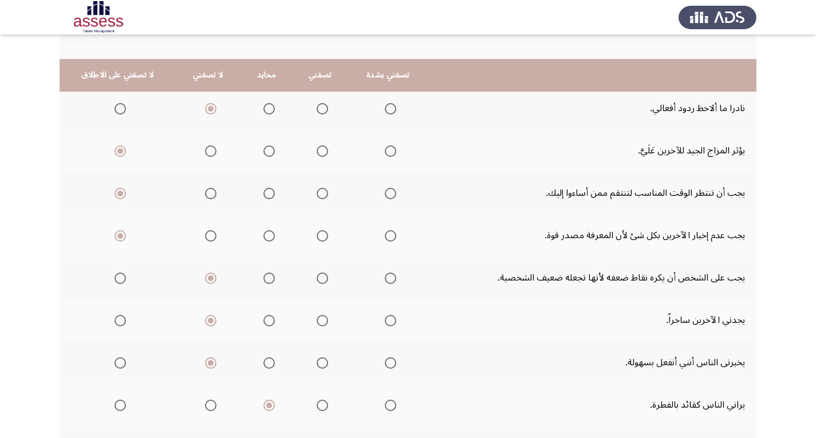
scroll to position [229, 0]
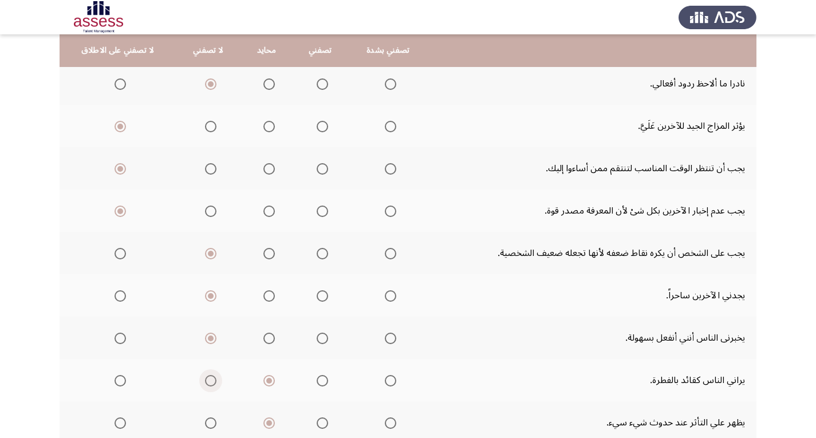
click at [205, 382] on span "Select an option" at bounding box center [210, 380] width 11 height 11
click at [205, 382] on input "Select an option" at bounding box center [210, 380] width 11 height 11
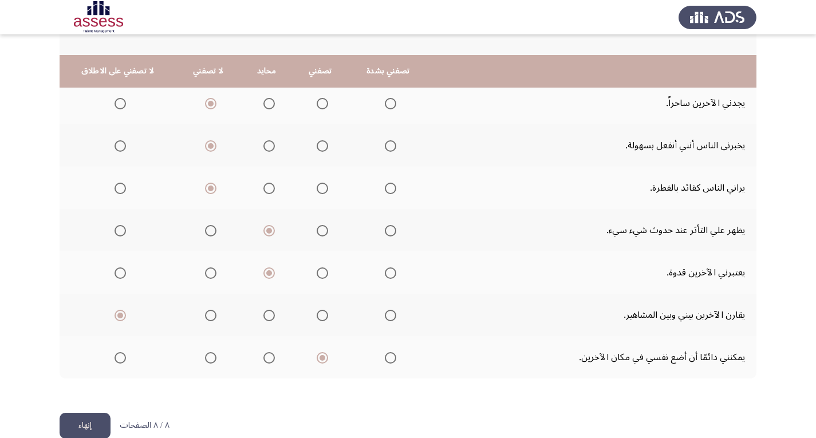
scroll to position [442, 0]
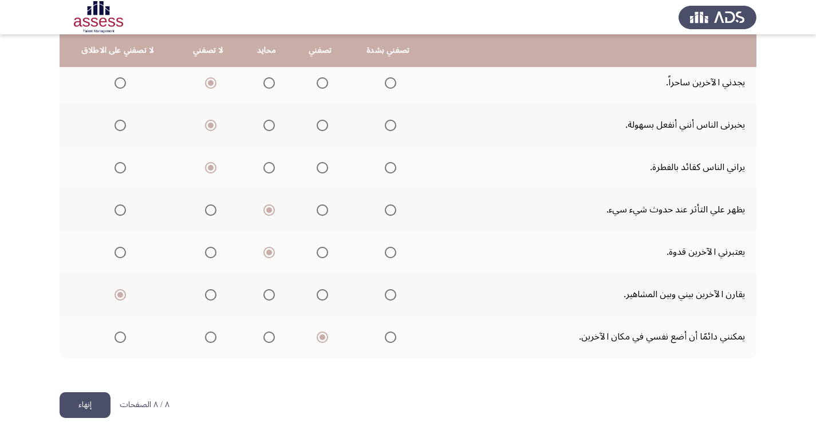
click at [86, 401] on button "إنهاء" at bounding box center [85, 405] width 51 height 26
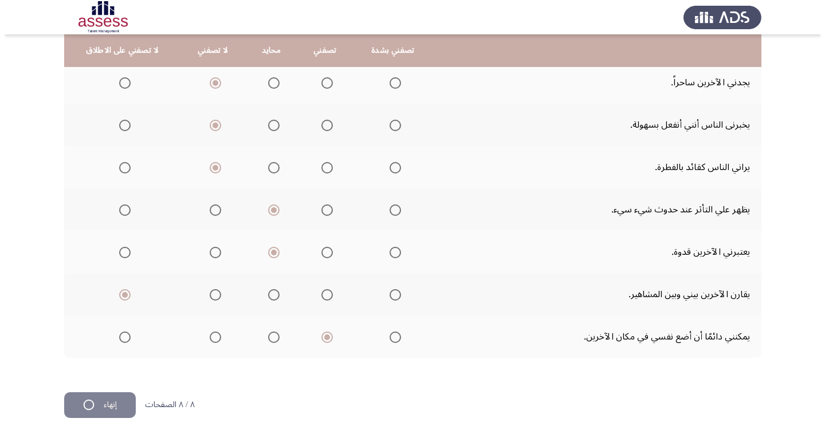
scroll to position [0, 0]
